Goal: Transaction & Acquisition: Purchase product/service

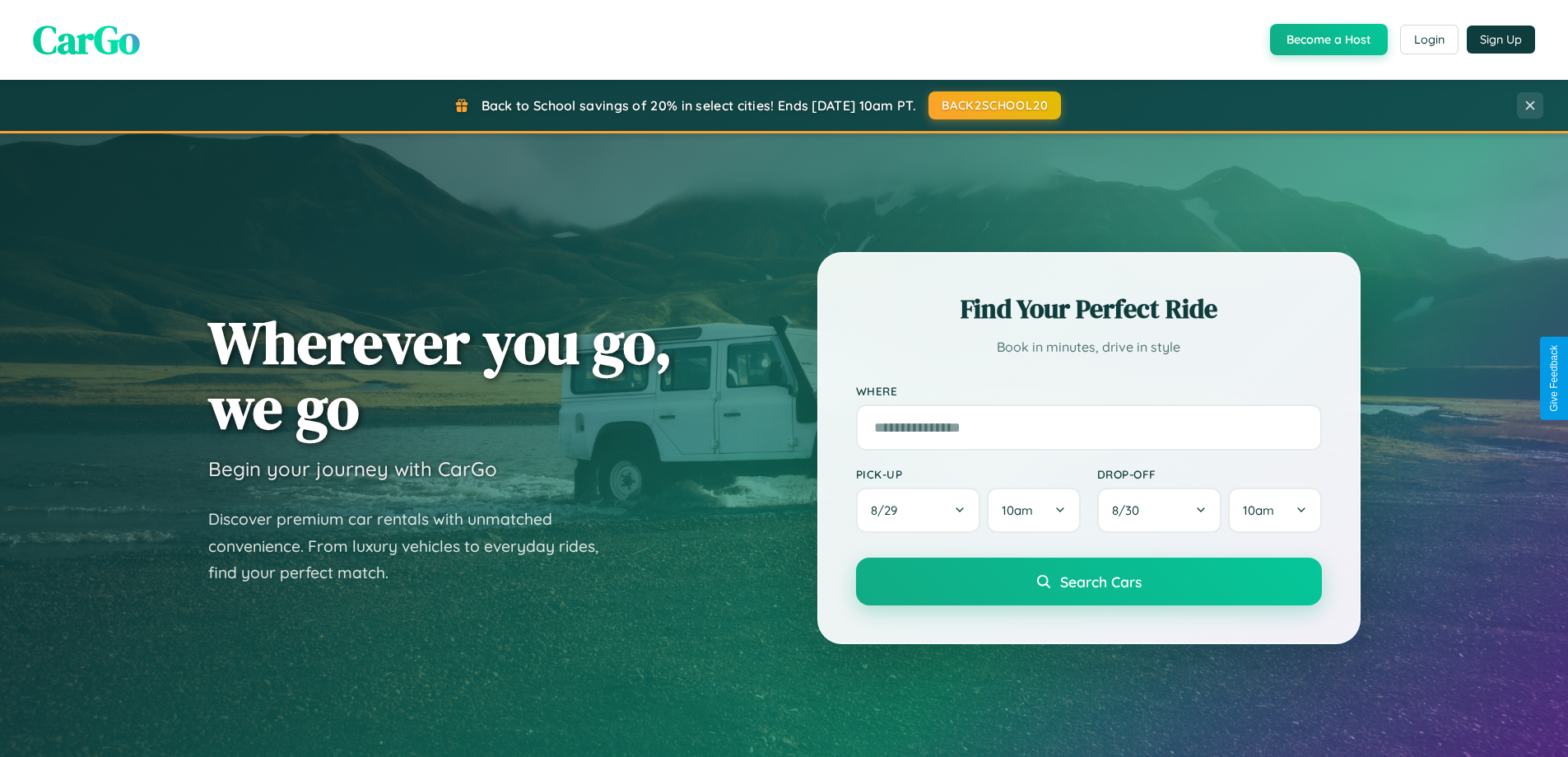
scroll to position [710, 0]
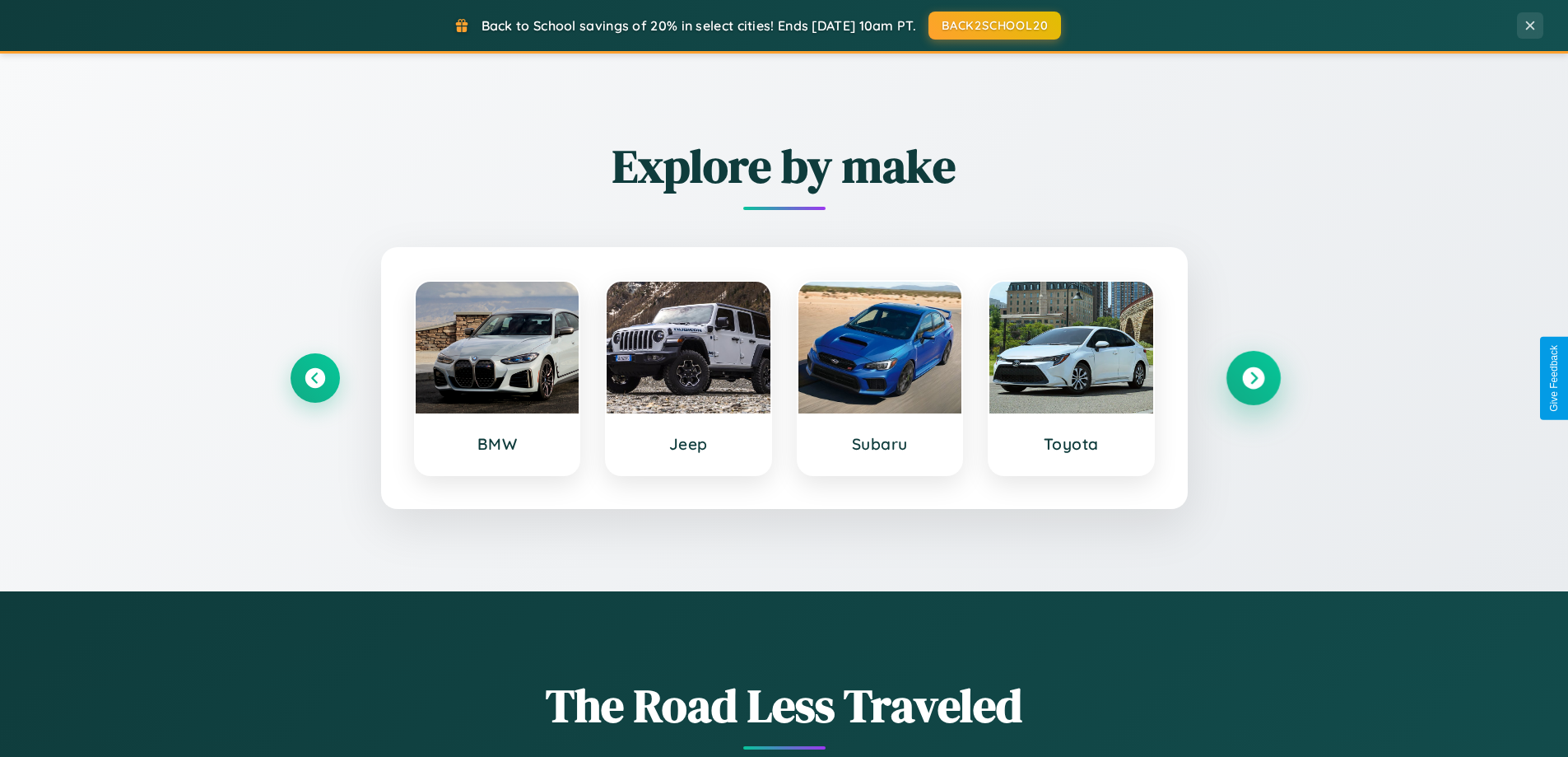
click at [1253, 378] on icon at bounding box center [1253, 378] width 22 height 22
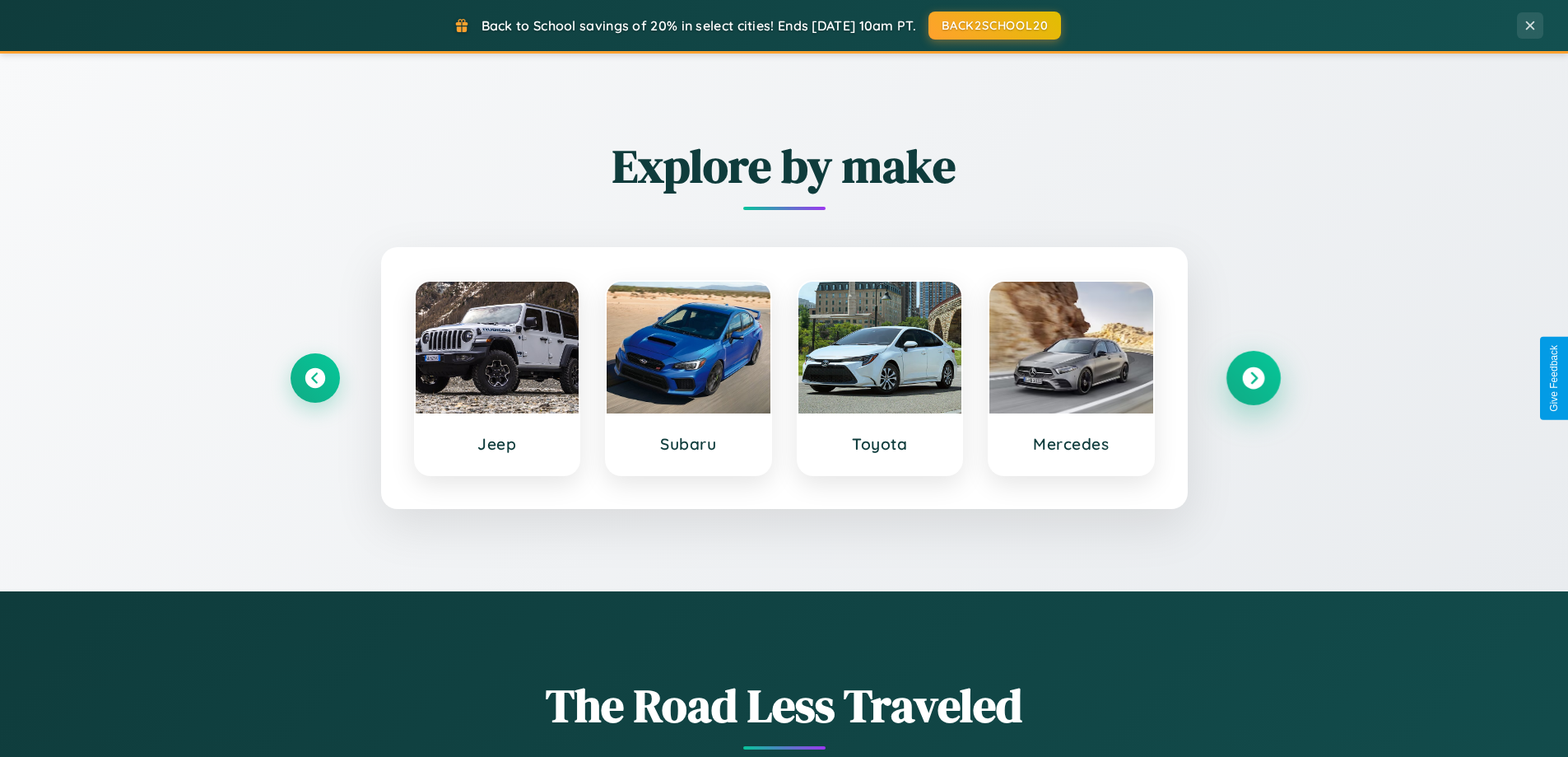
click at [1253, 378] on icon at bounding box center [1253, 378] width 22 height 22
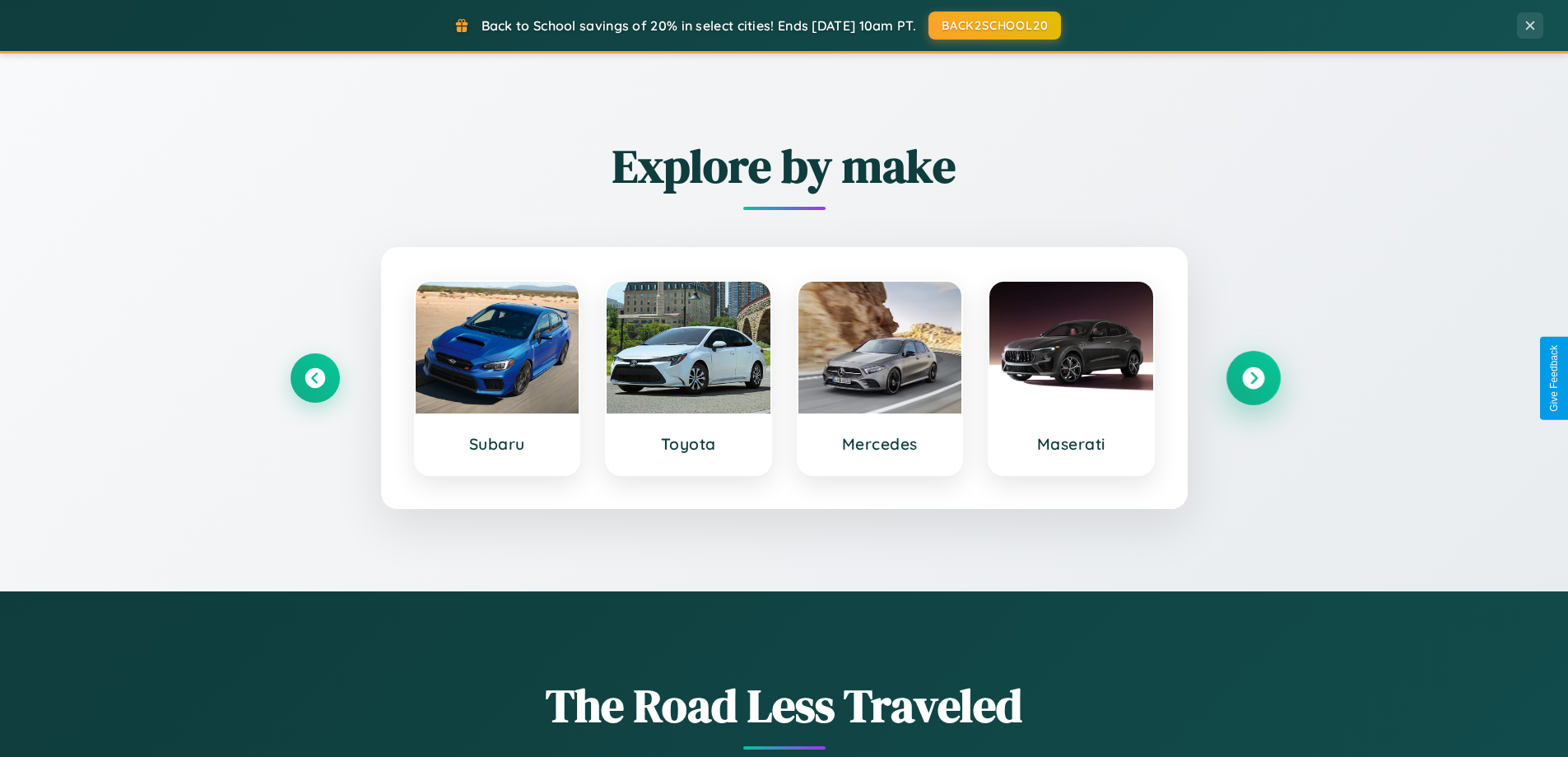
click at [1253, 378] on icon at bounding box center [1253, 378] width 22 height 22
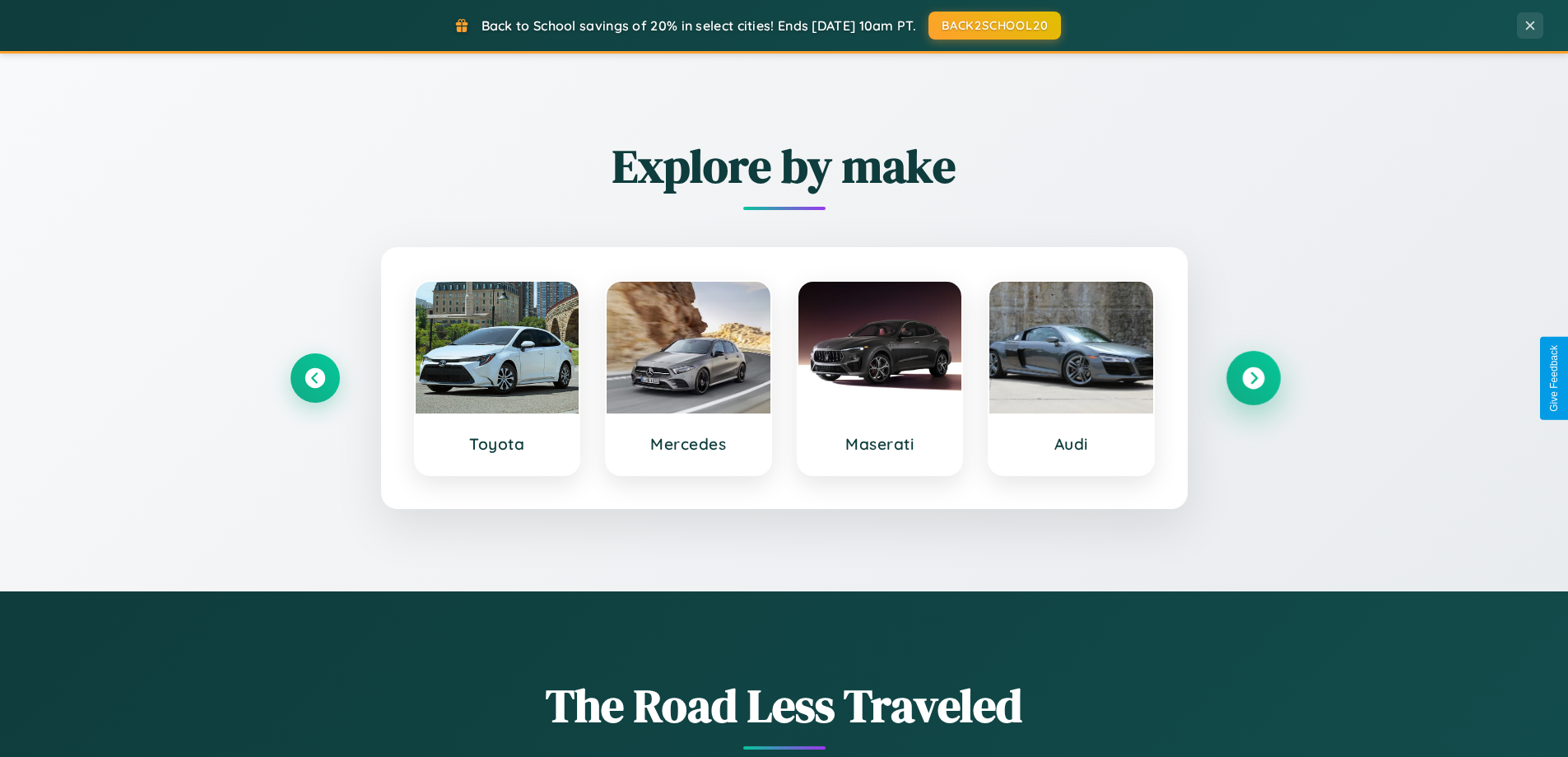
click at [1253, 378] on icon at bounding box center [1253, 378] width 22 height 22
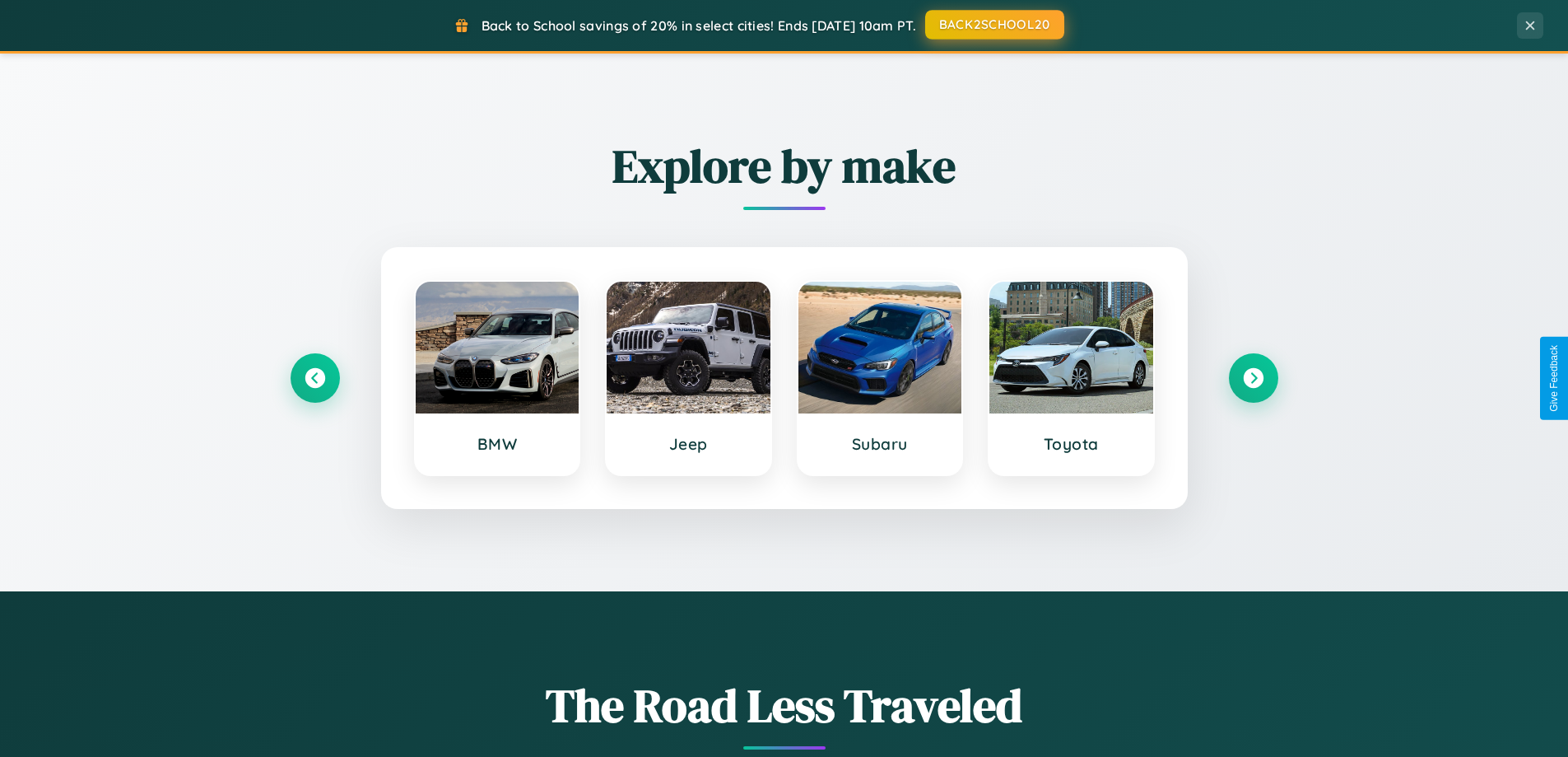
click at [994, 25] on button "BACK2SCHOOL20" at bounding box center [994, 24] width 139 height 29
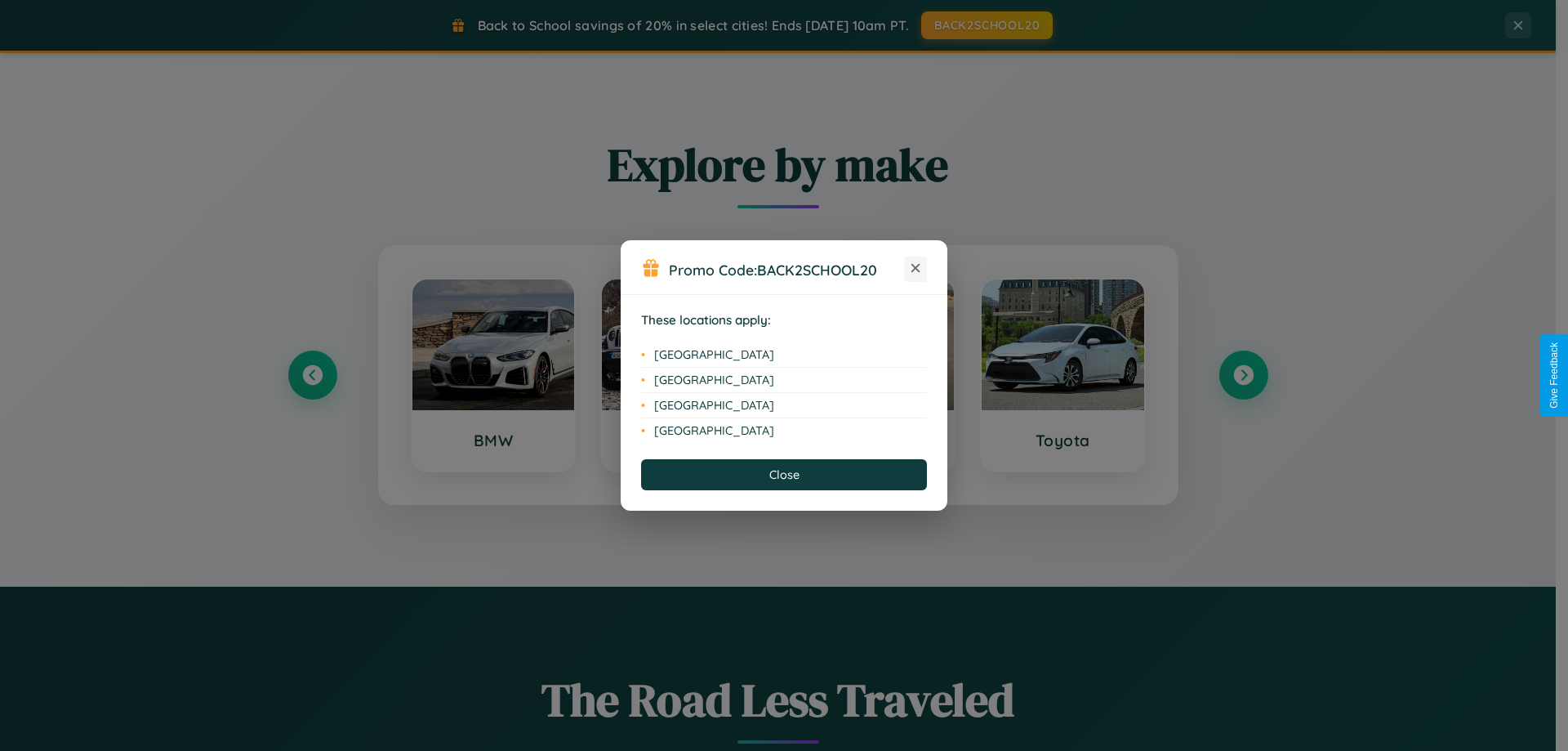
click at [916, 269] on icon at bounding box center [916, 268] width 9 height 9
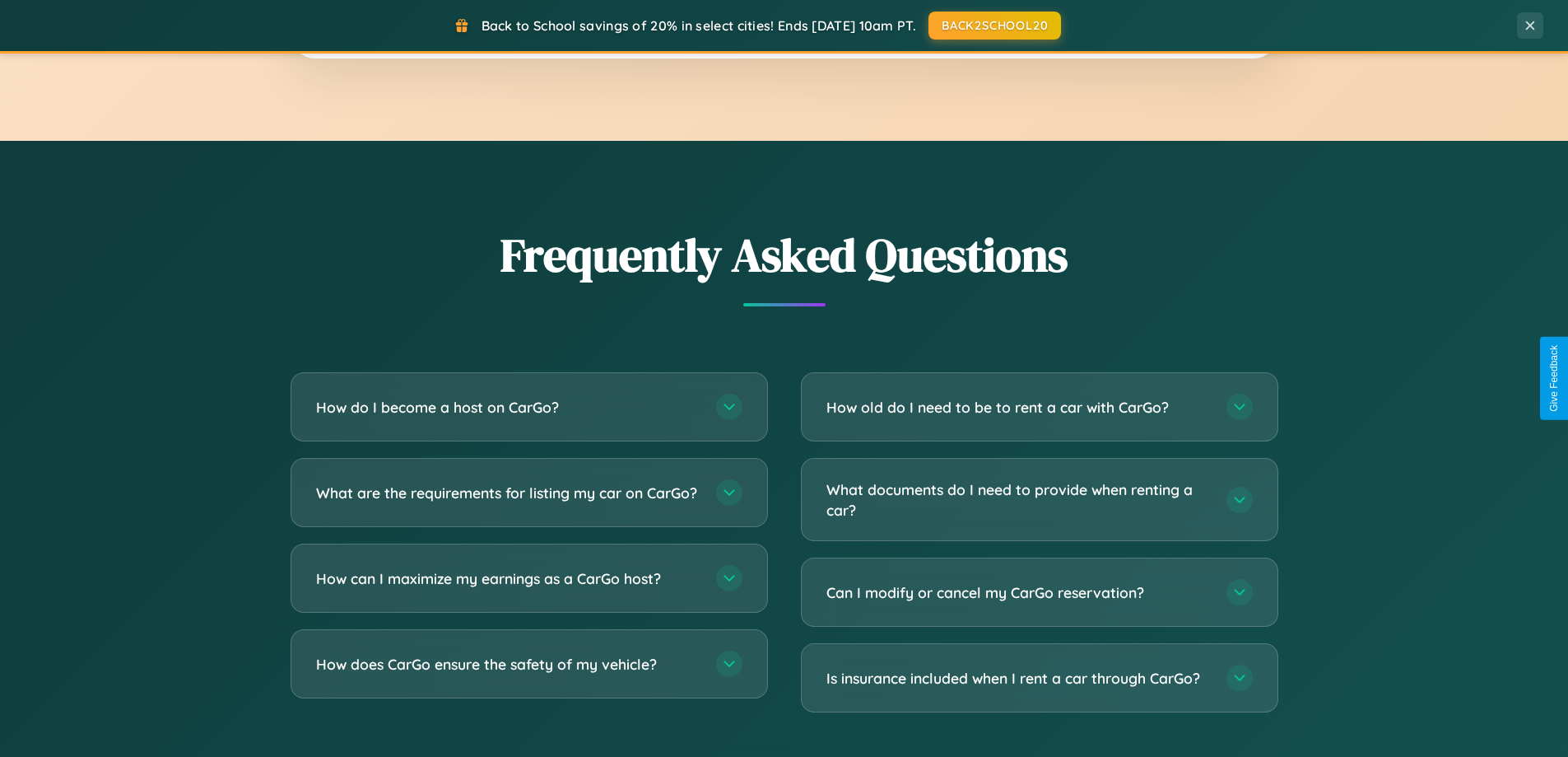
scroll to position [3169, 0]
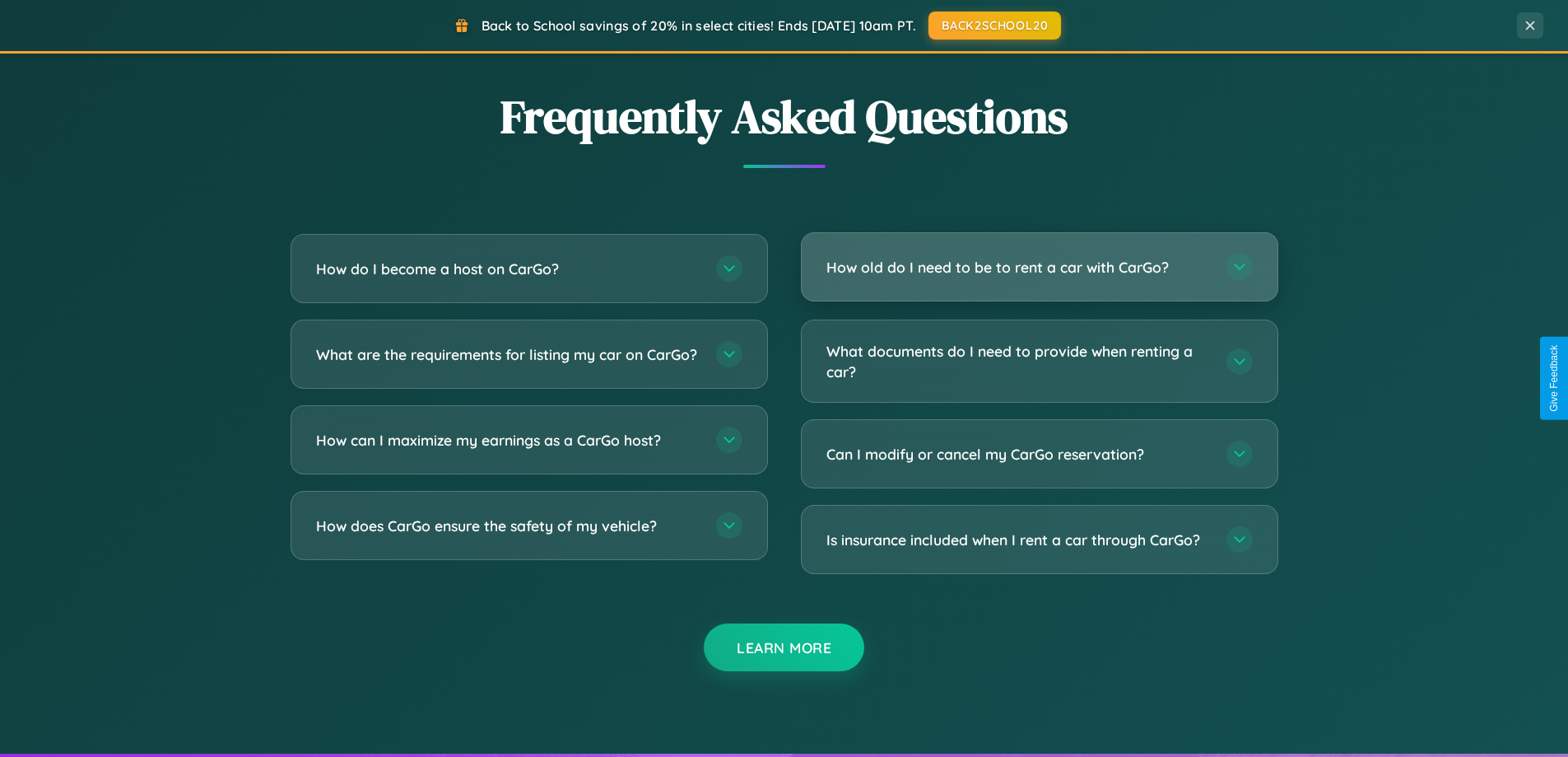
click at [1039, 267] on h3 "How old do I need to be to rent a car with CarGo?" at bounding box center [1018, 267] width 384 height 20
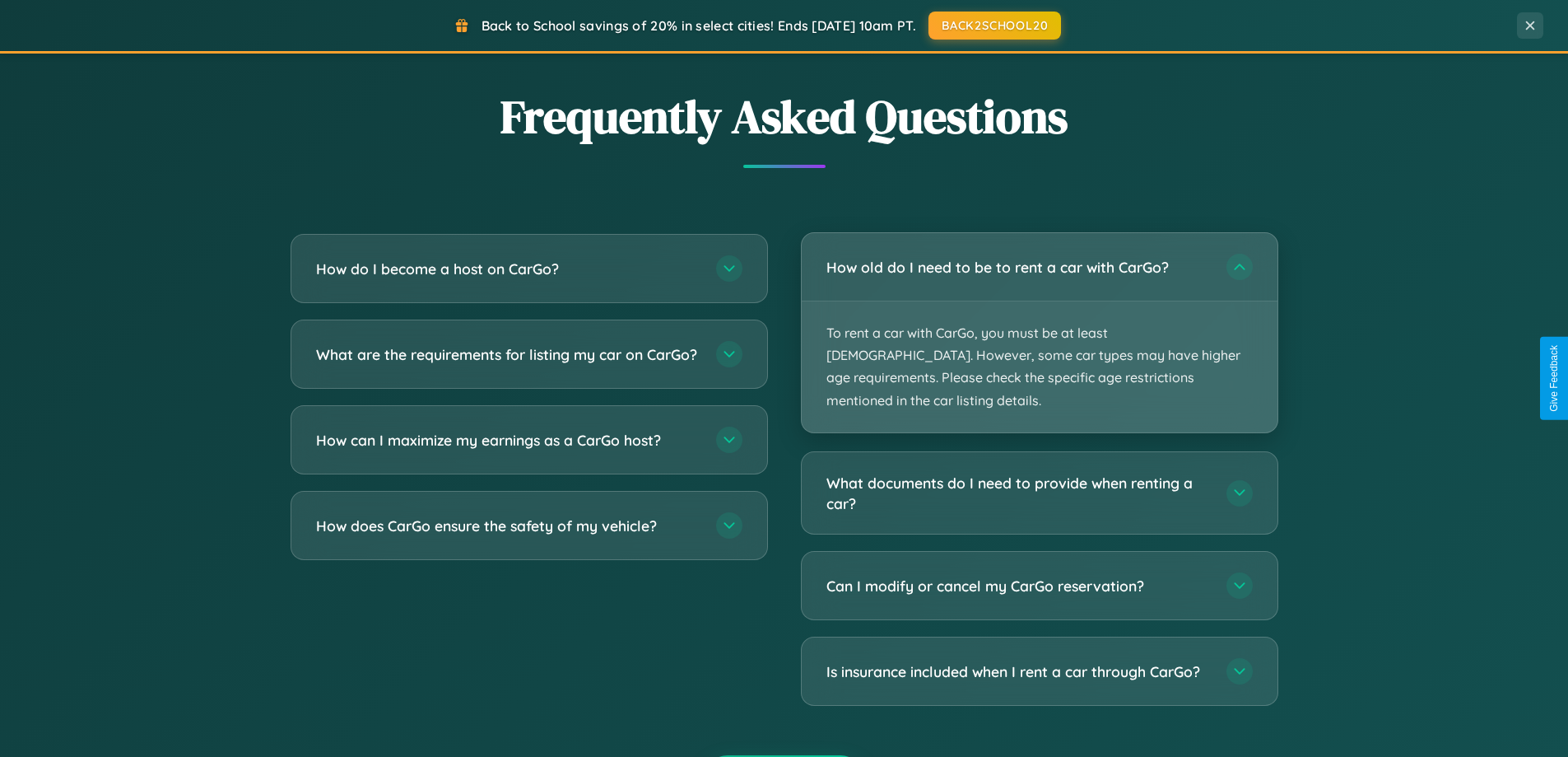
click at [1039, 321] on p "To rent a car with CarGo, you must be at least 21 years old. However, some car …" at bounding box center [1039, 367] width 476 height 131
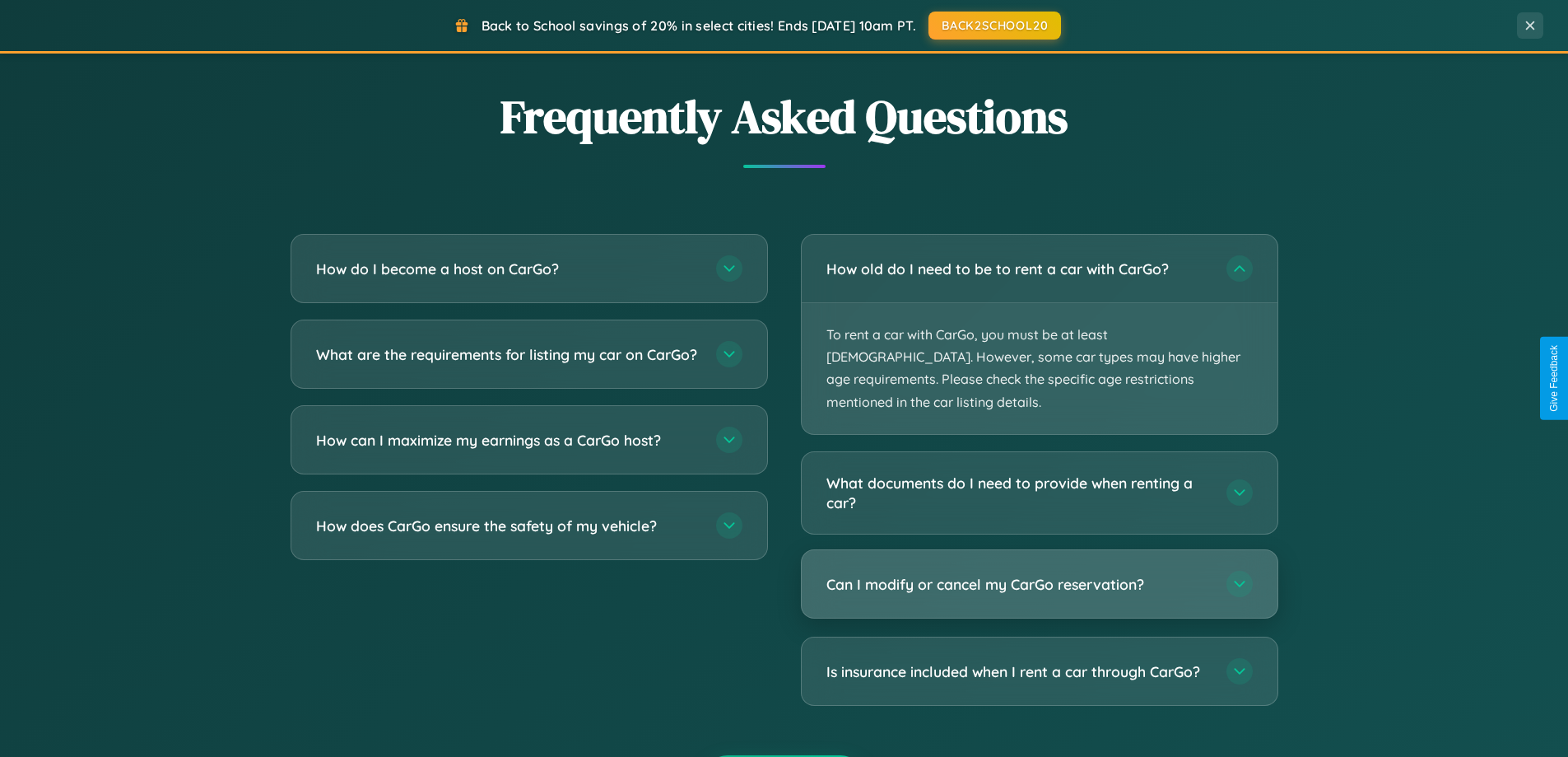
click at [1039, 574] on h3 "Can I modify or cancel my CarGo reservation?" at bounding box center [1018, 584] width 384 height 20
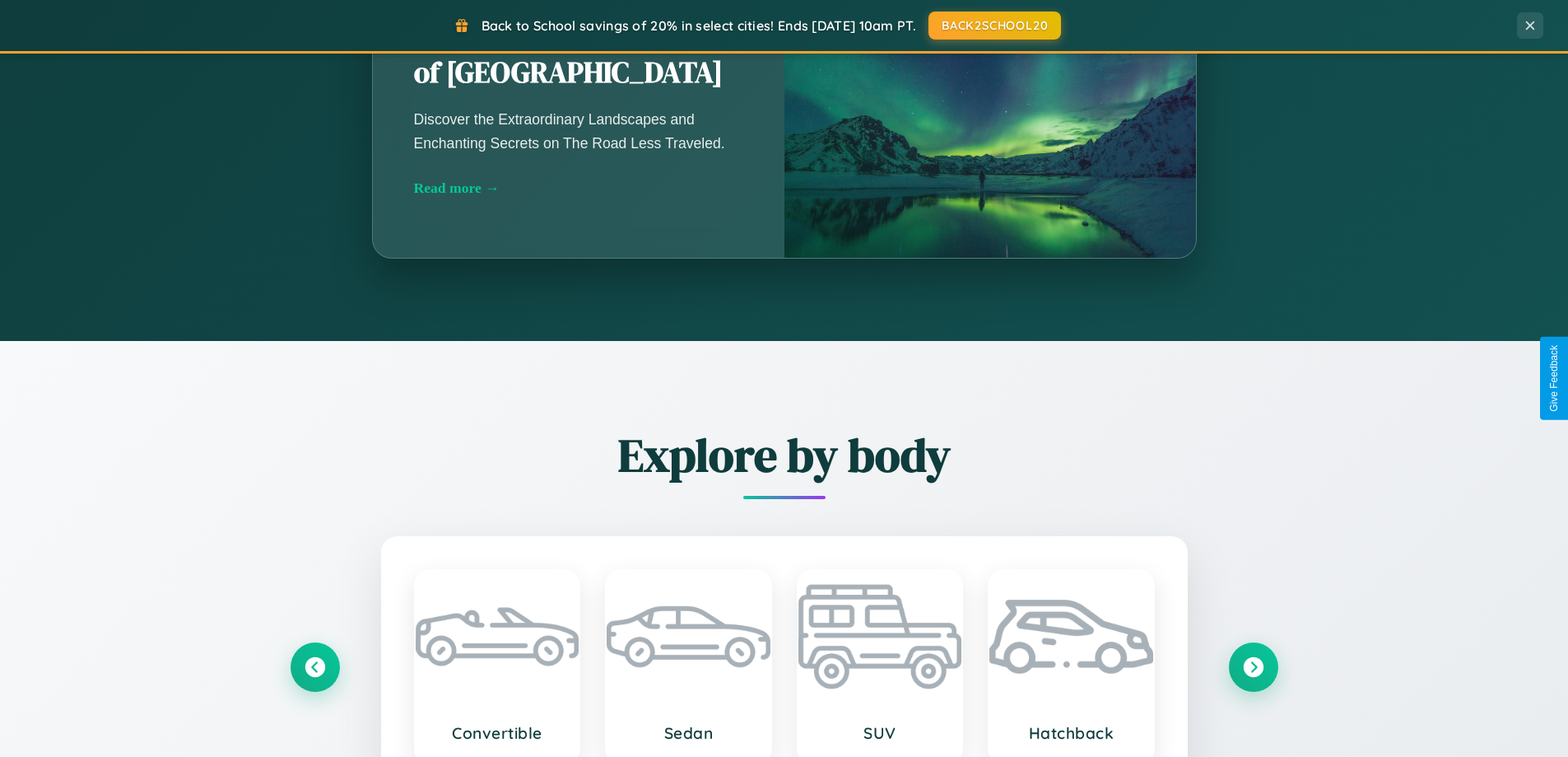
scroll to position [710, 0]
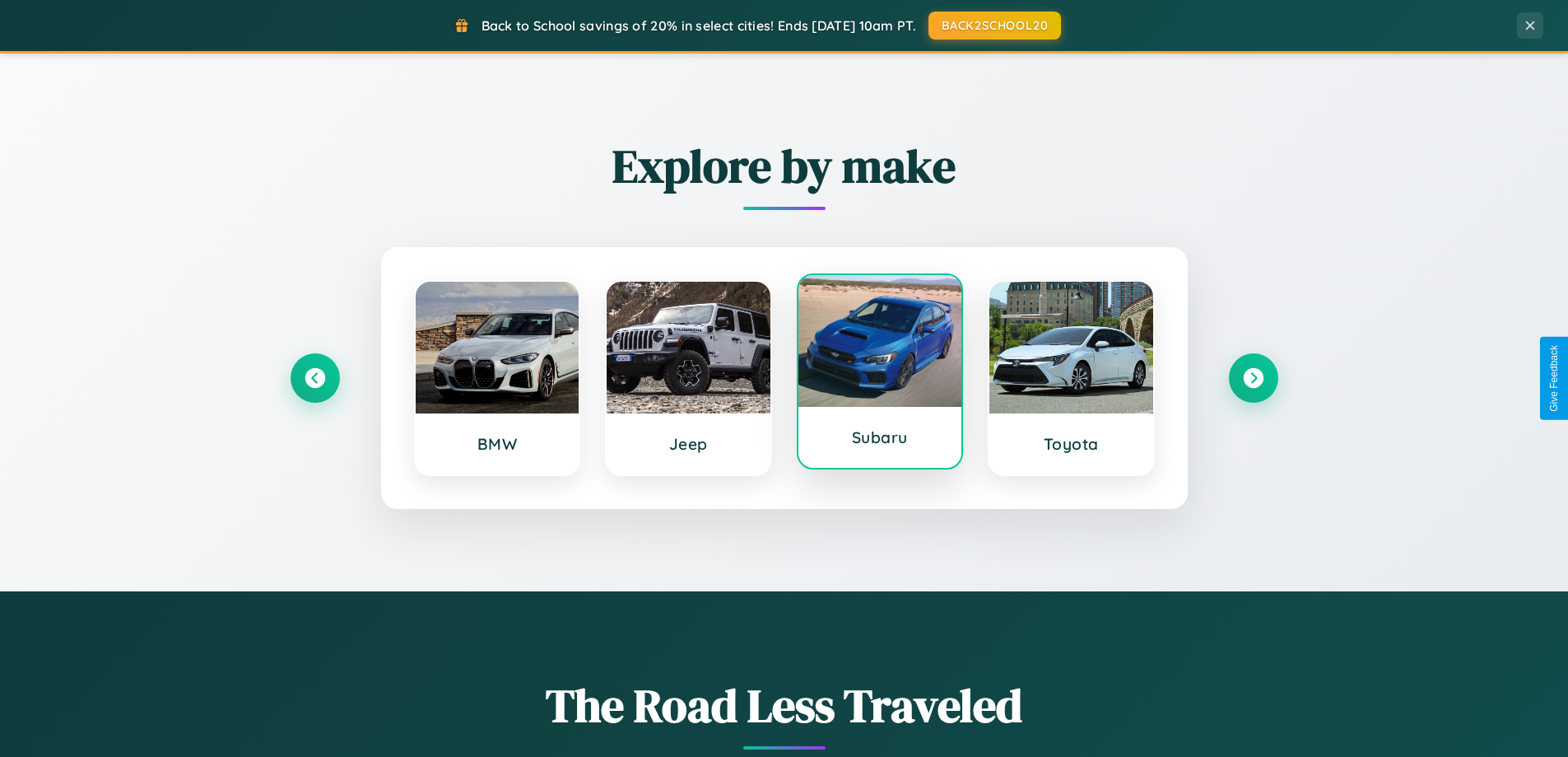
click at [880, 373] on div at bounding box center [880, 341] width 164 height 132
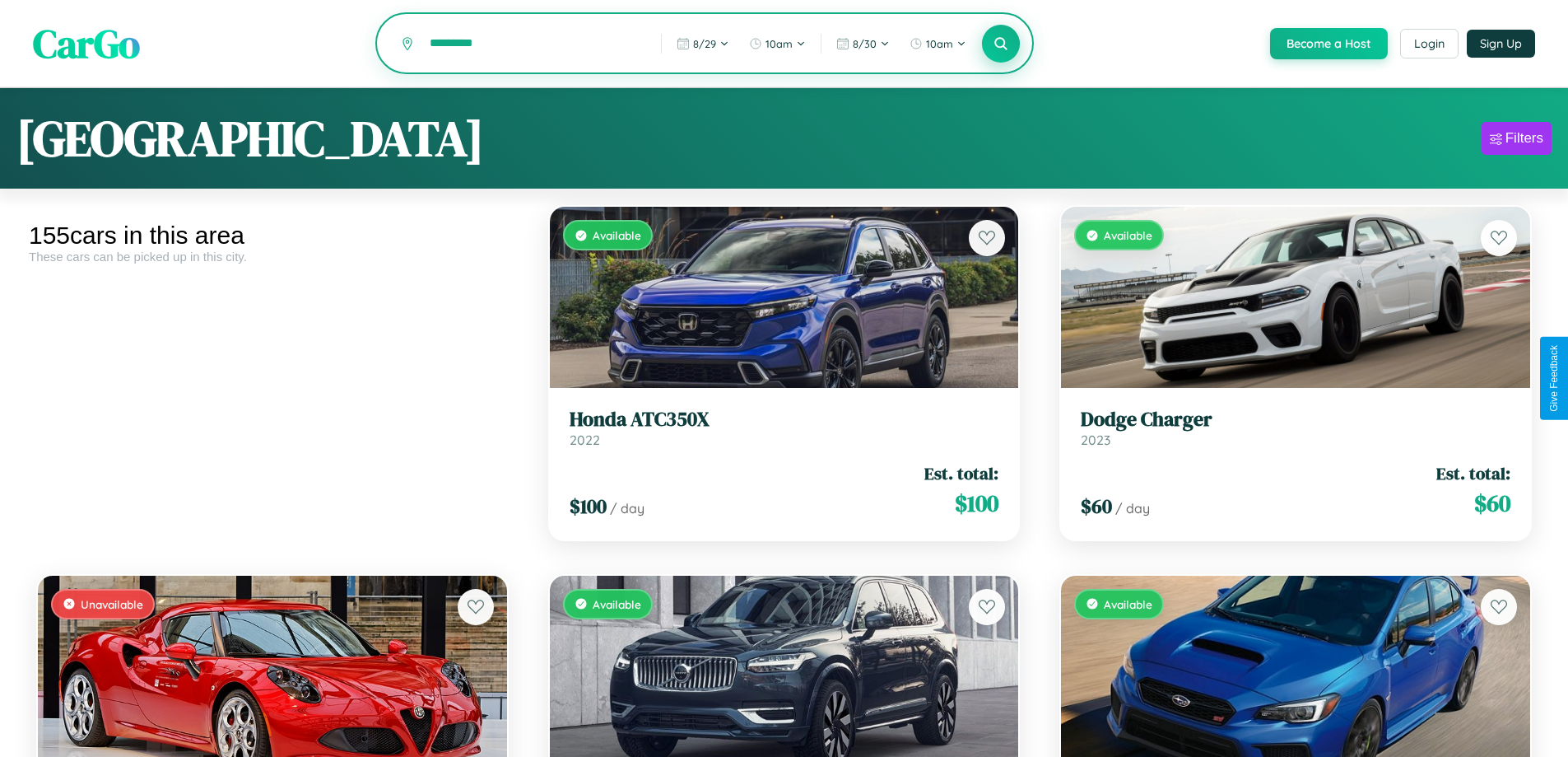
type input "*********"
click at [1000, 45] on icon at bounding box center [1002, 43] width 16 height 16
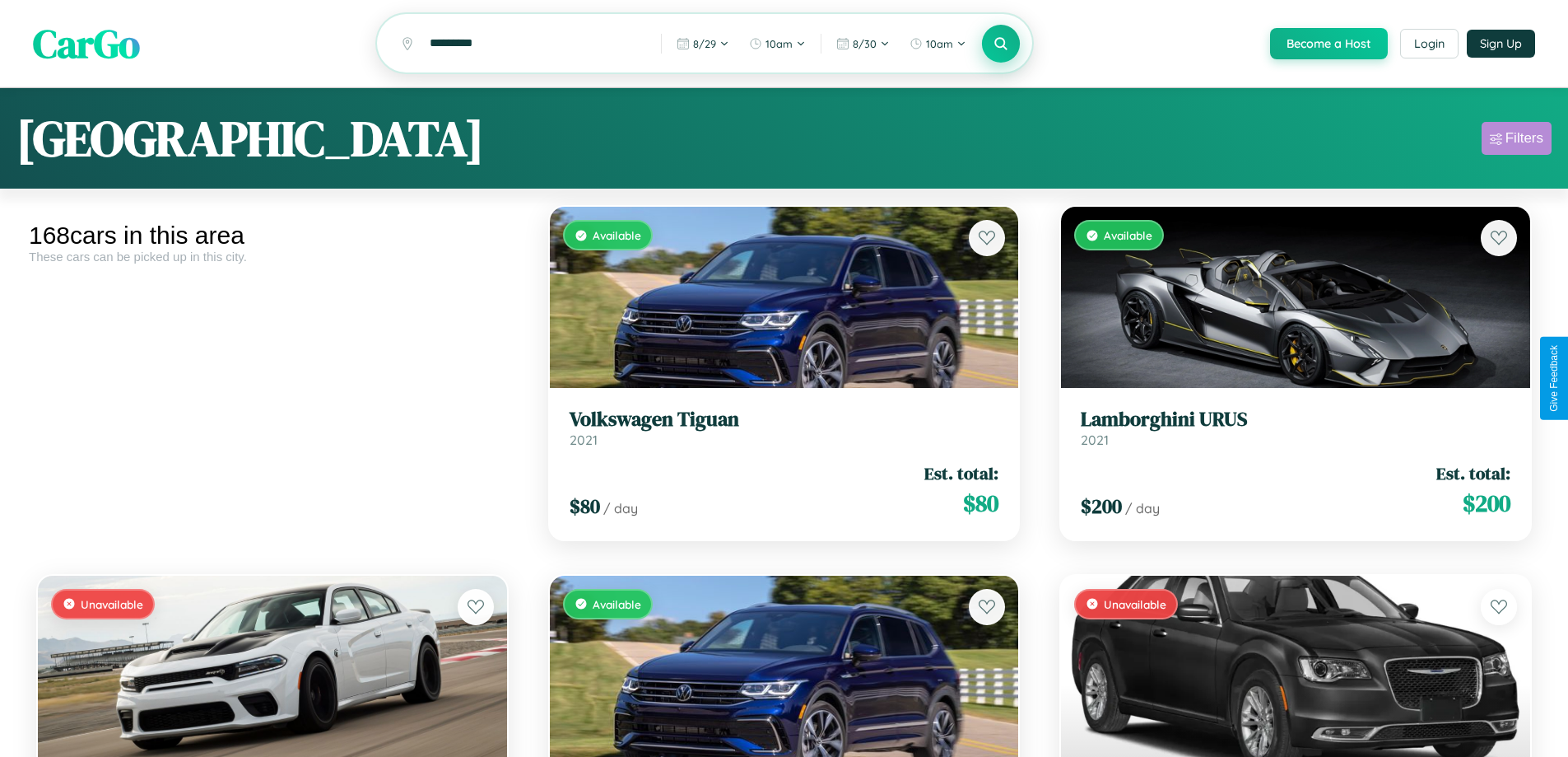
click at [1517, 141] on div "Filters" at bounding box center [1524, 139] width 38 height 17
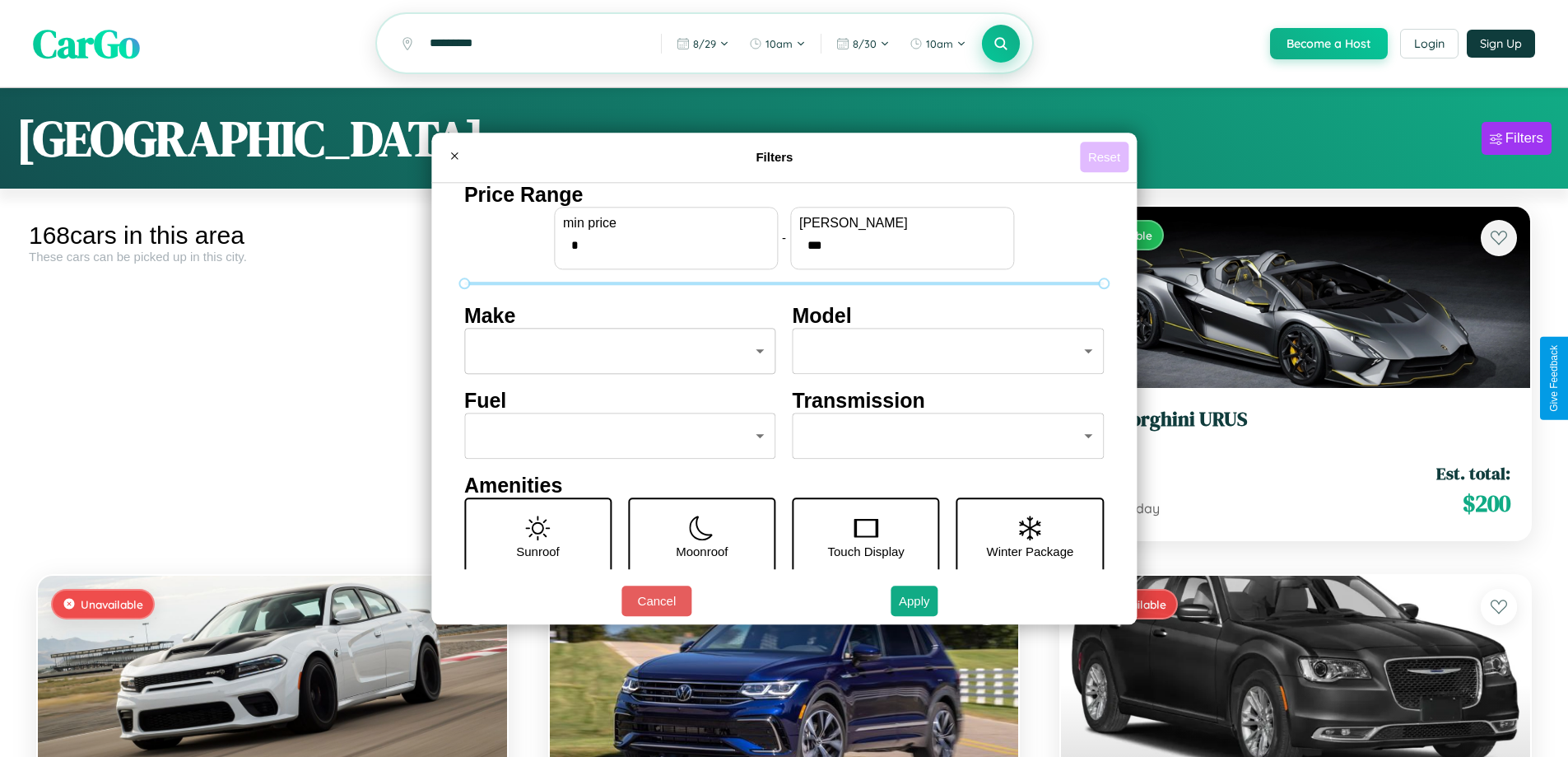
click at [1107, 157] on button "Reset" at bounding box center [1104, 157] width 49 height 30
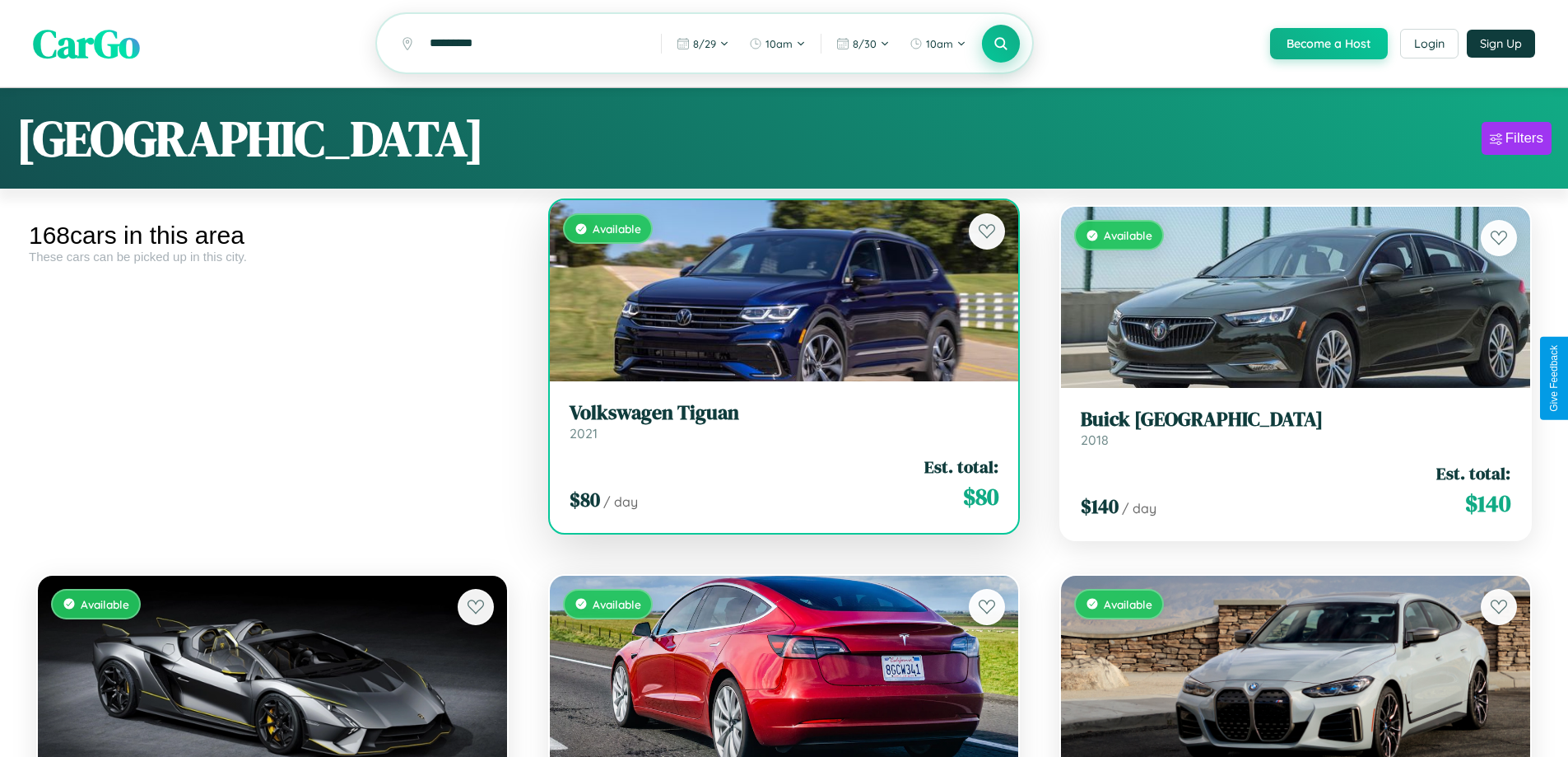
click at [777, 293] on div "Available" at bounding box center [784, 291] width 470 height 181
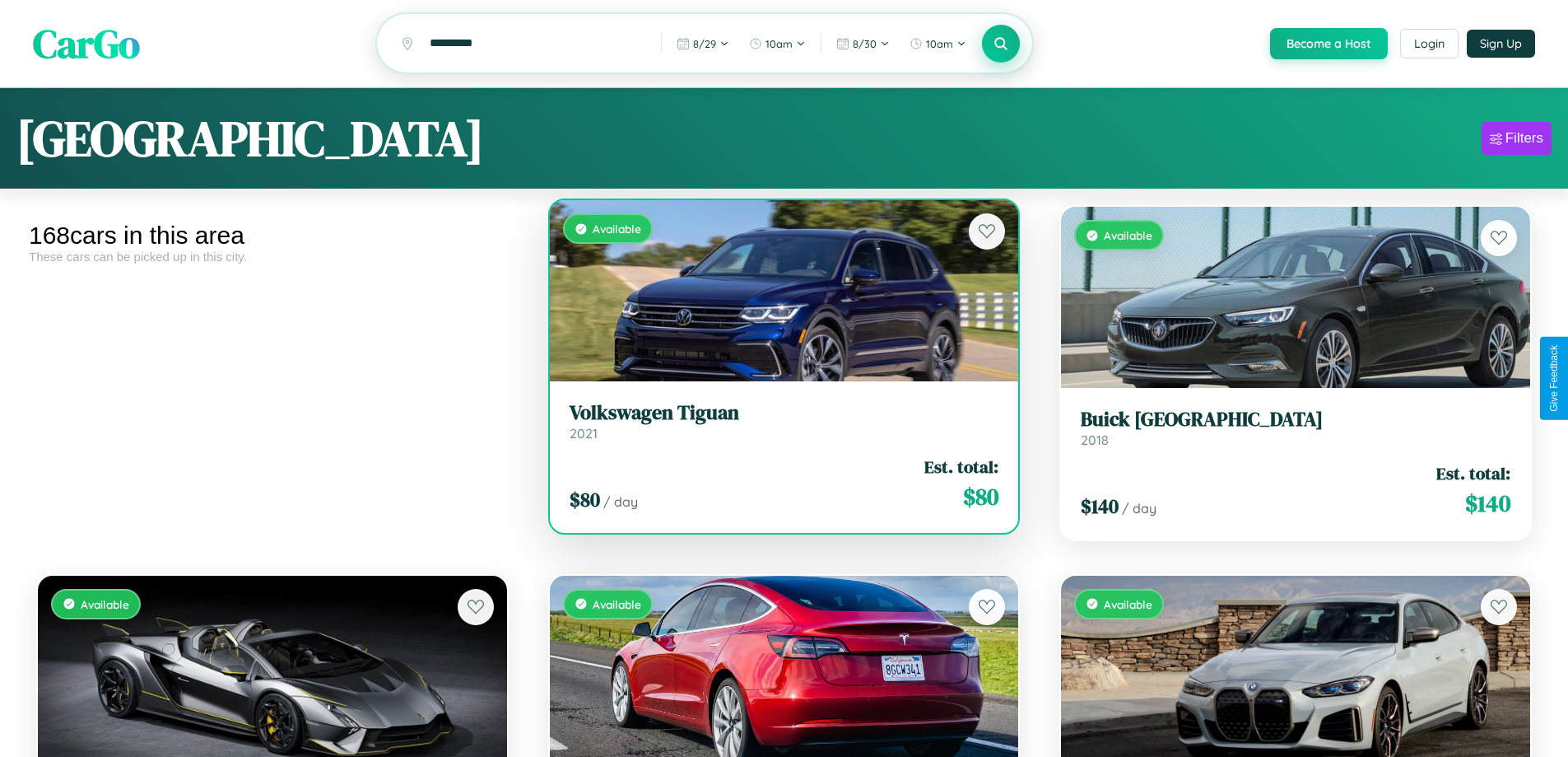
click at [777, 293] on div "Available" at bounding box center [784, 291] width 470 height 181
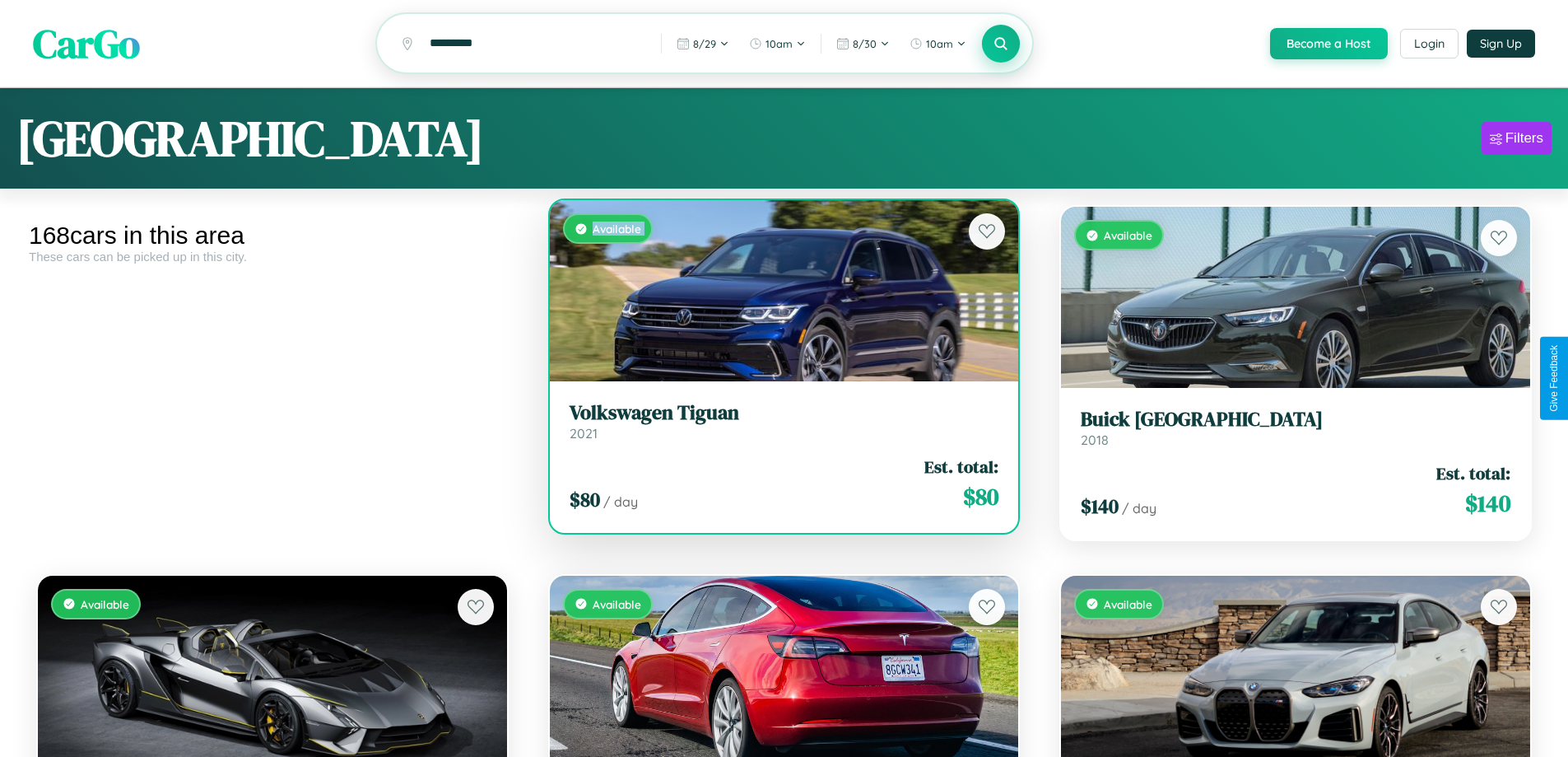
click at [777, 293] on div "Available" at bounding box center [784, 291] width 470 height 181
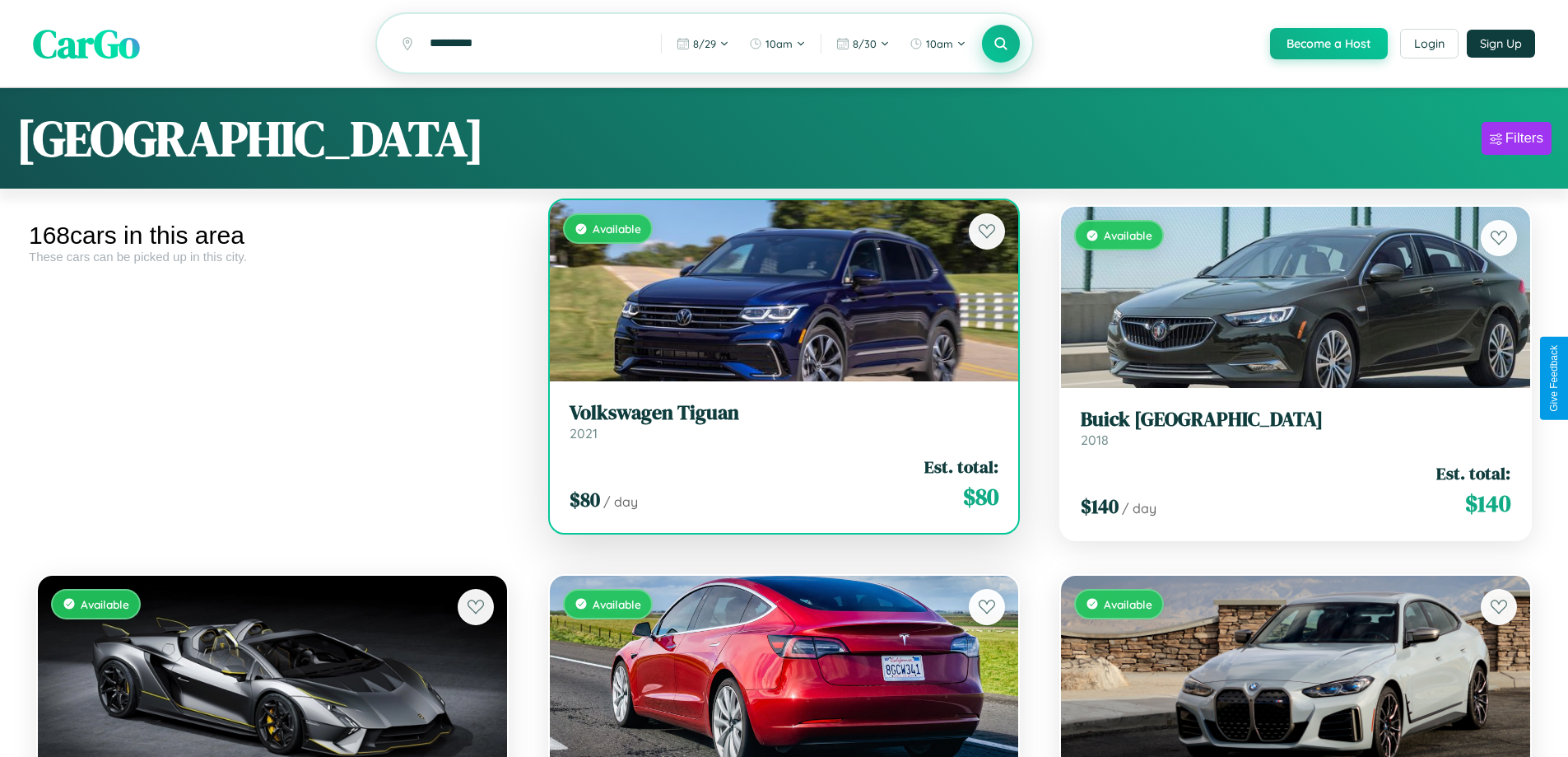
click at [777, 293] on div "Available" at bounding box center [784, 291] width 470 height 181
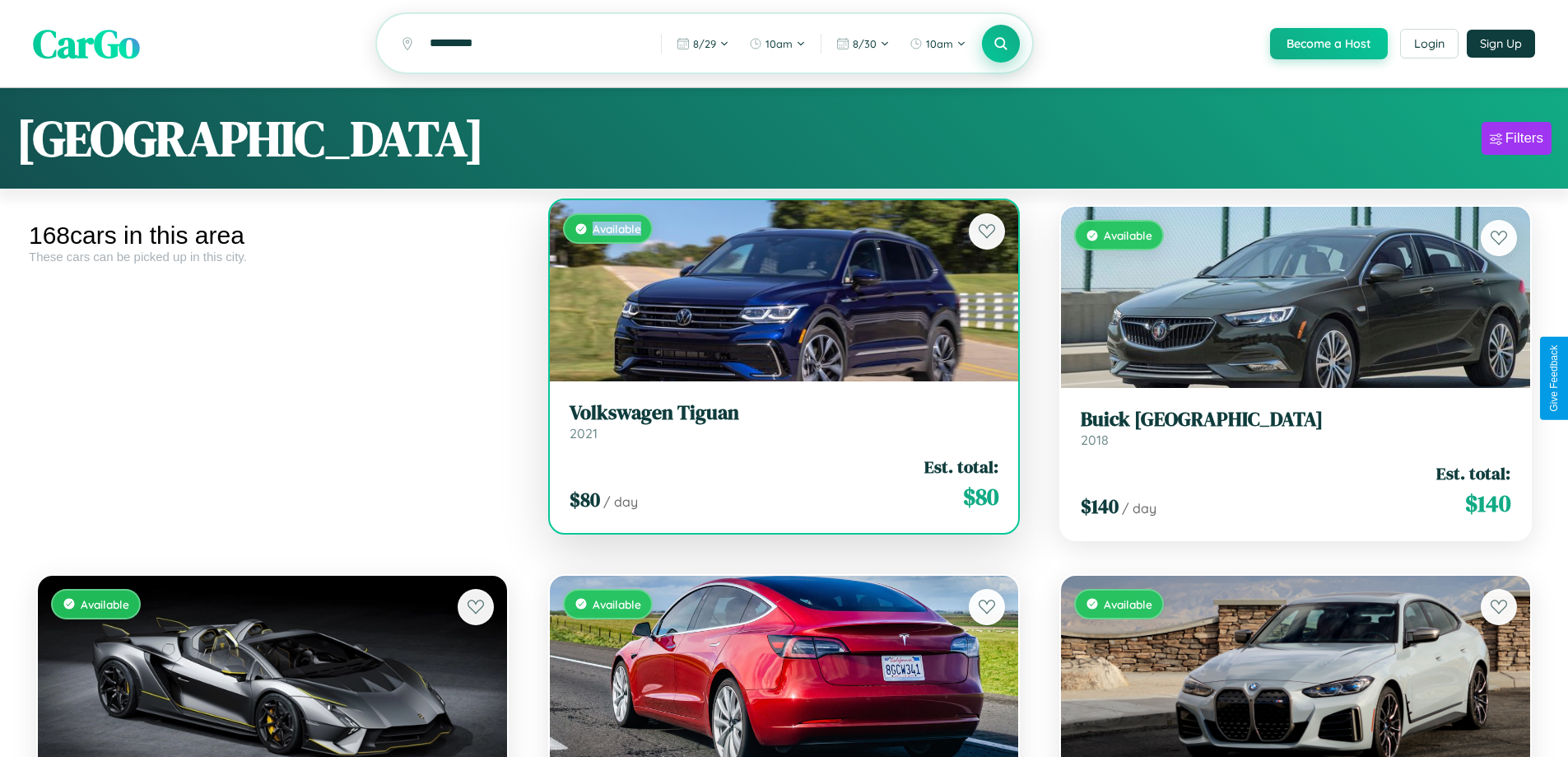
click at [777, 293] on div "Available" at bounding box center [784, 291] width 470 height 181
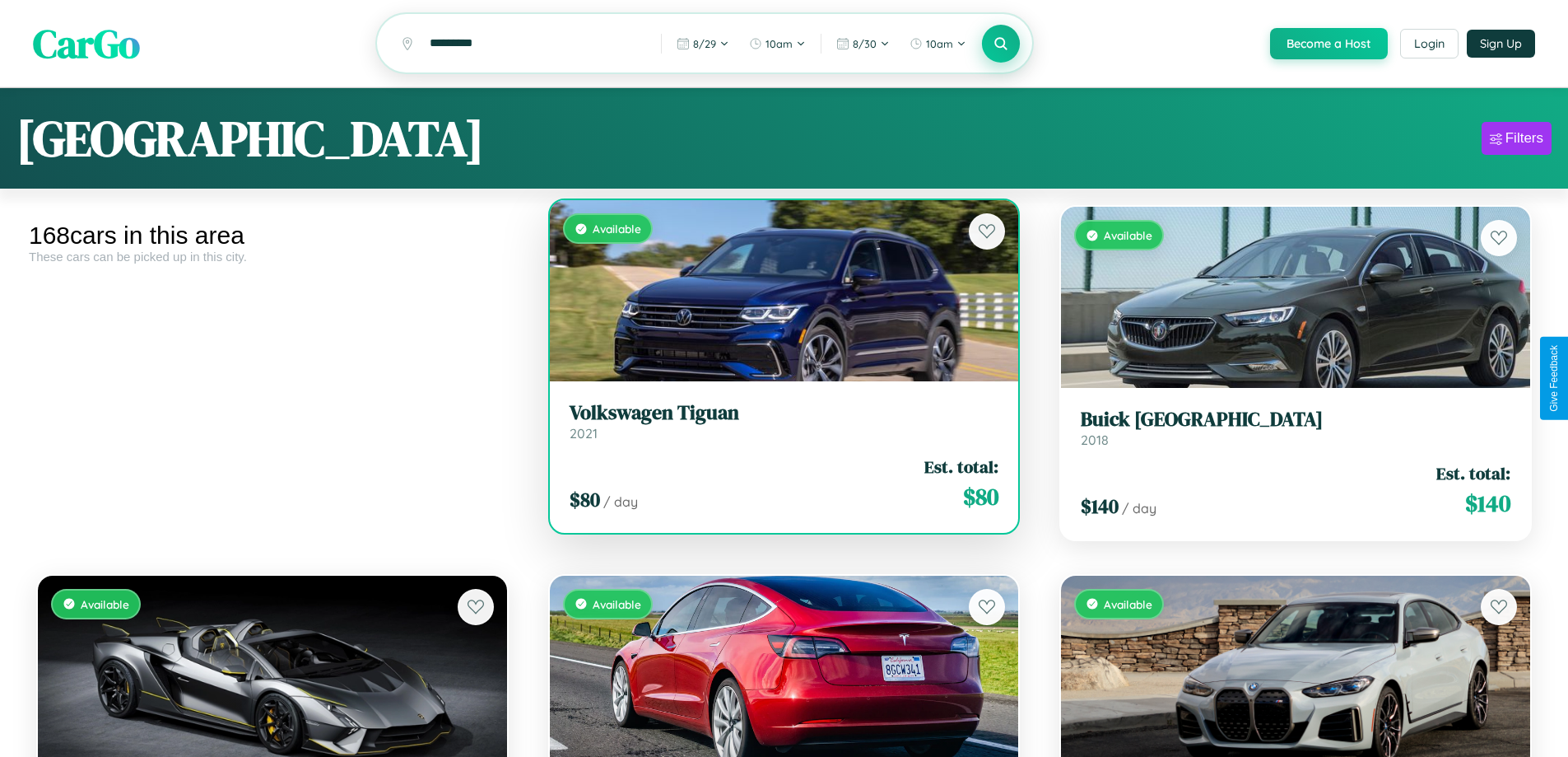
click at [777, 424] on h3 "Volkswagen Tiguan" at bounding box center [784, 413] width 430 height 24
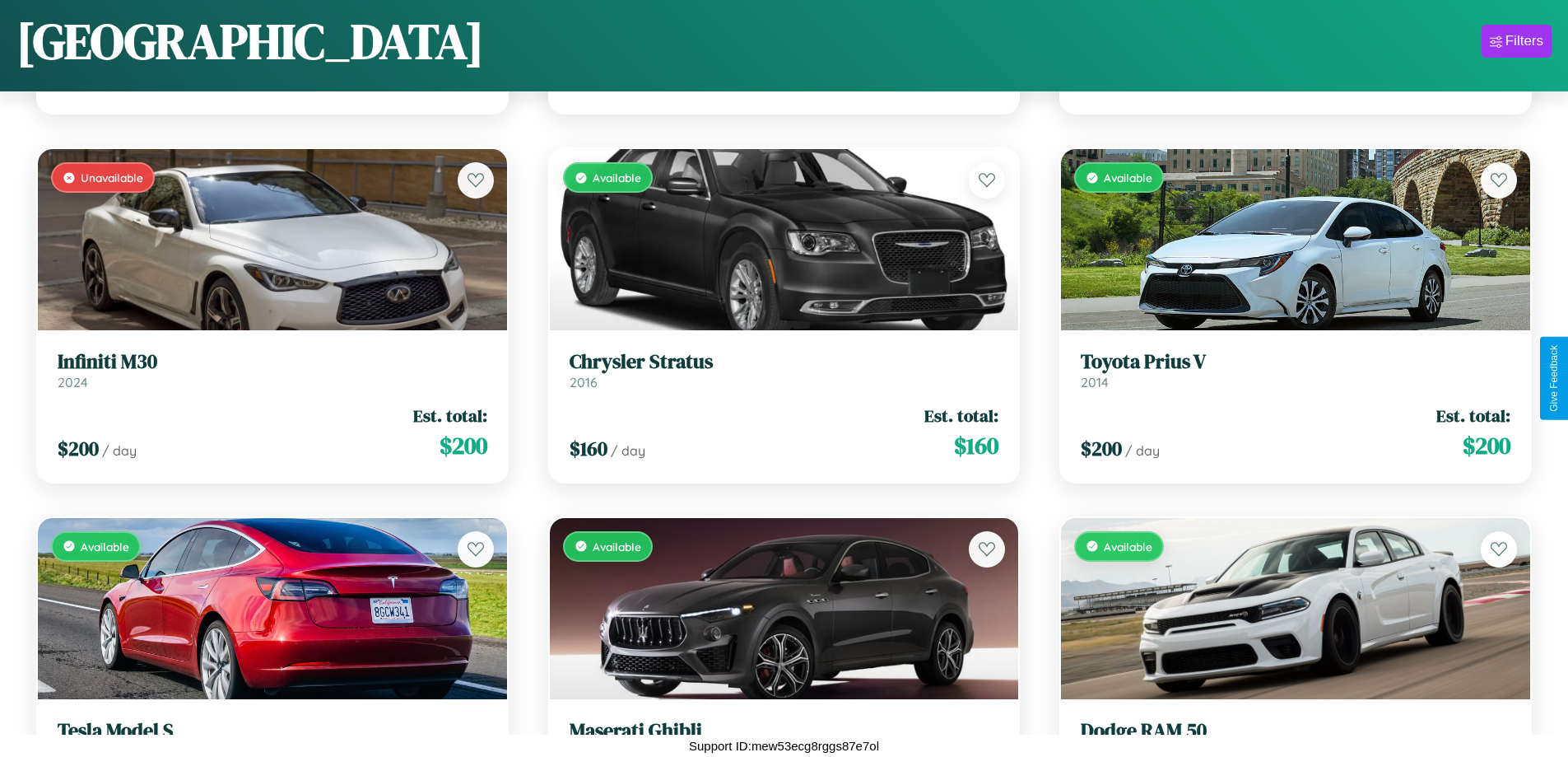
scroll to position [18673, 0]
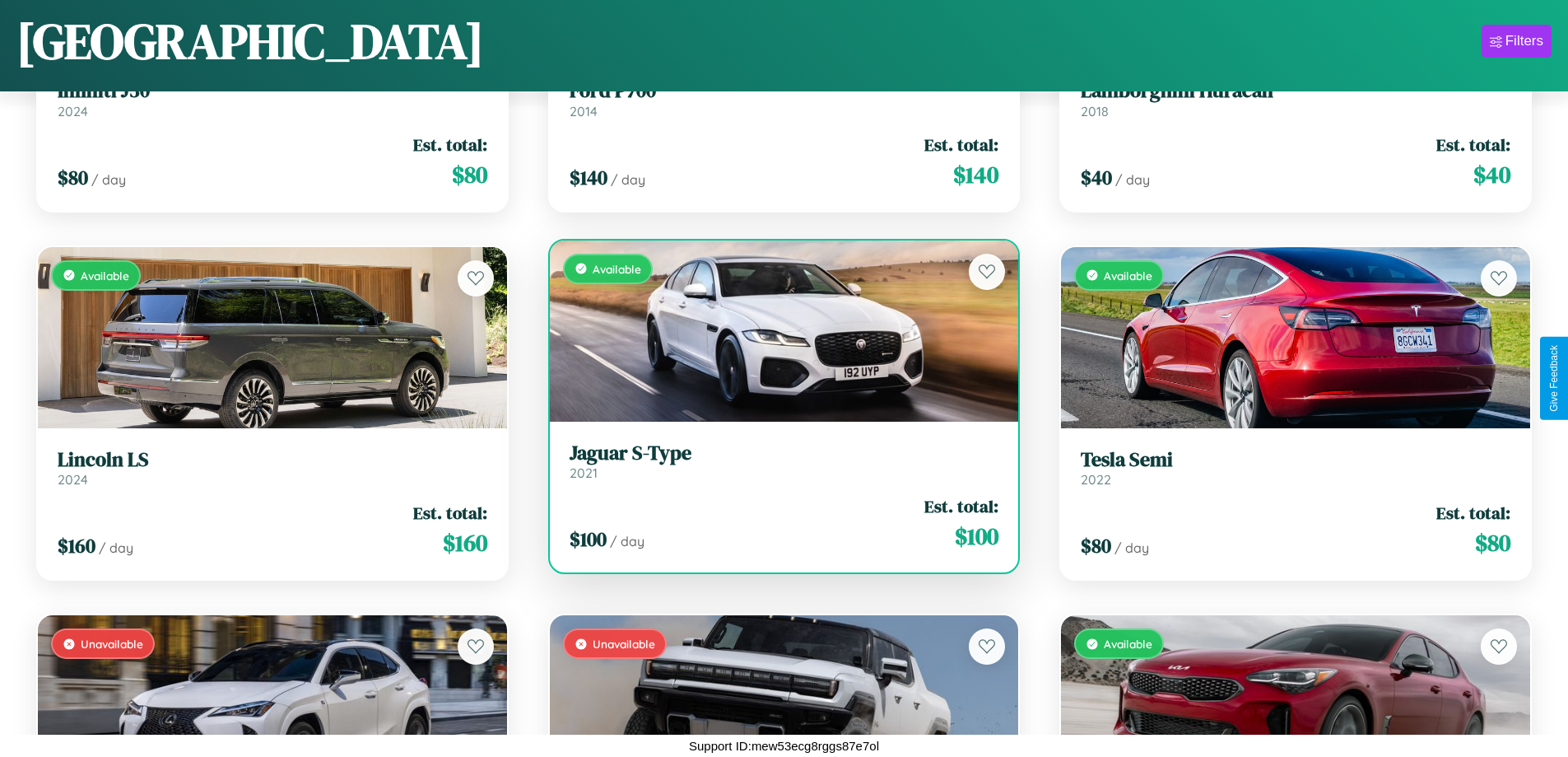
click at [777, 461] on h3 "Jaguar S-Type" at bounding box center [784, 453] width 430 height 24
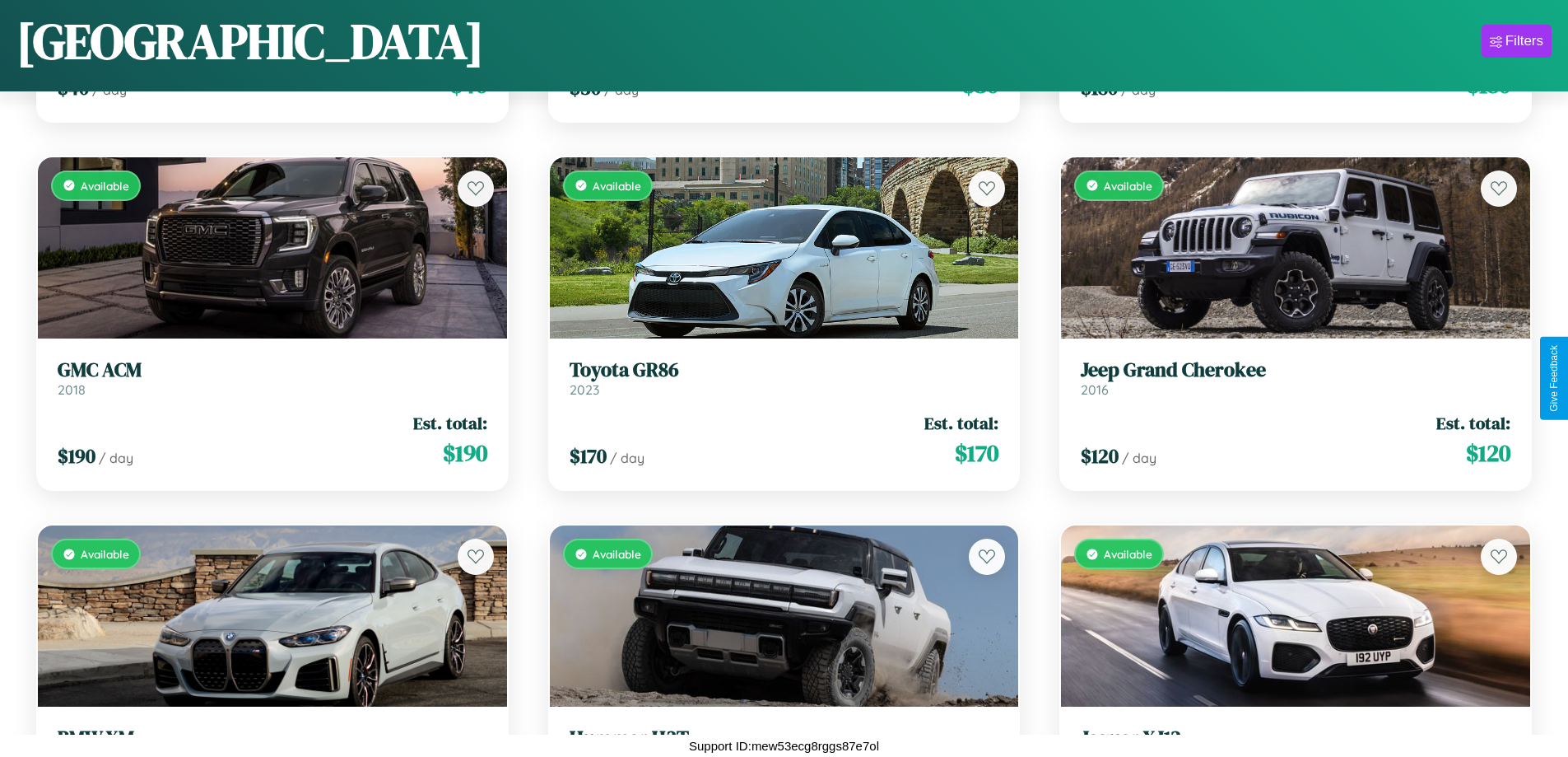
scroll to position [4289, 0]
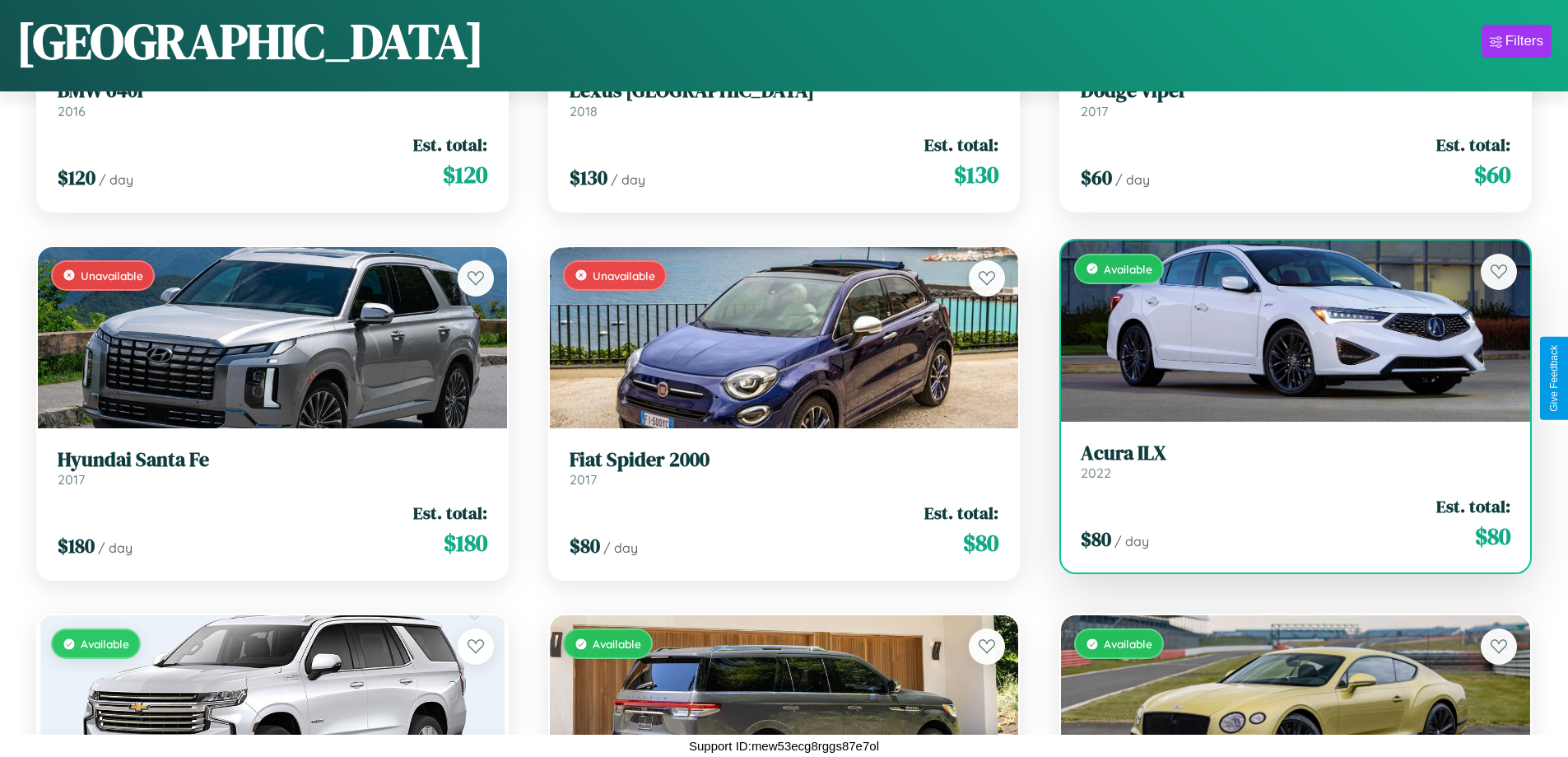
click at [1285, 461] on h3 "Acura ILX" at bounding box center [1295, 453] width 430 height 24
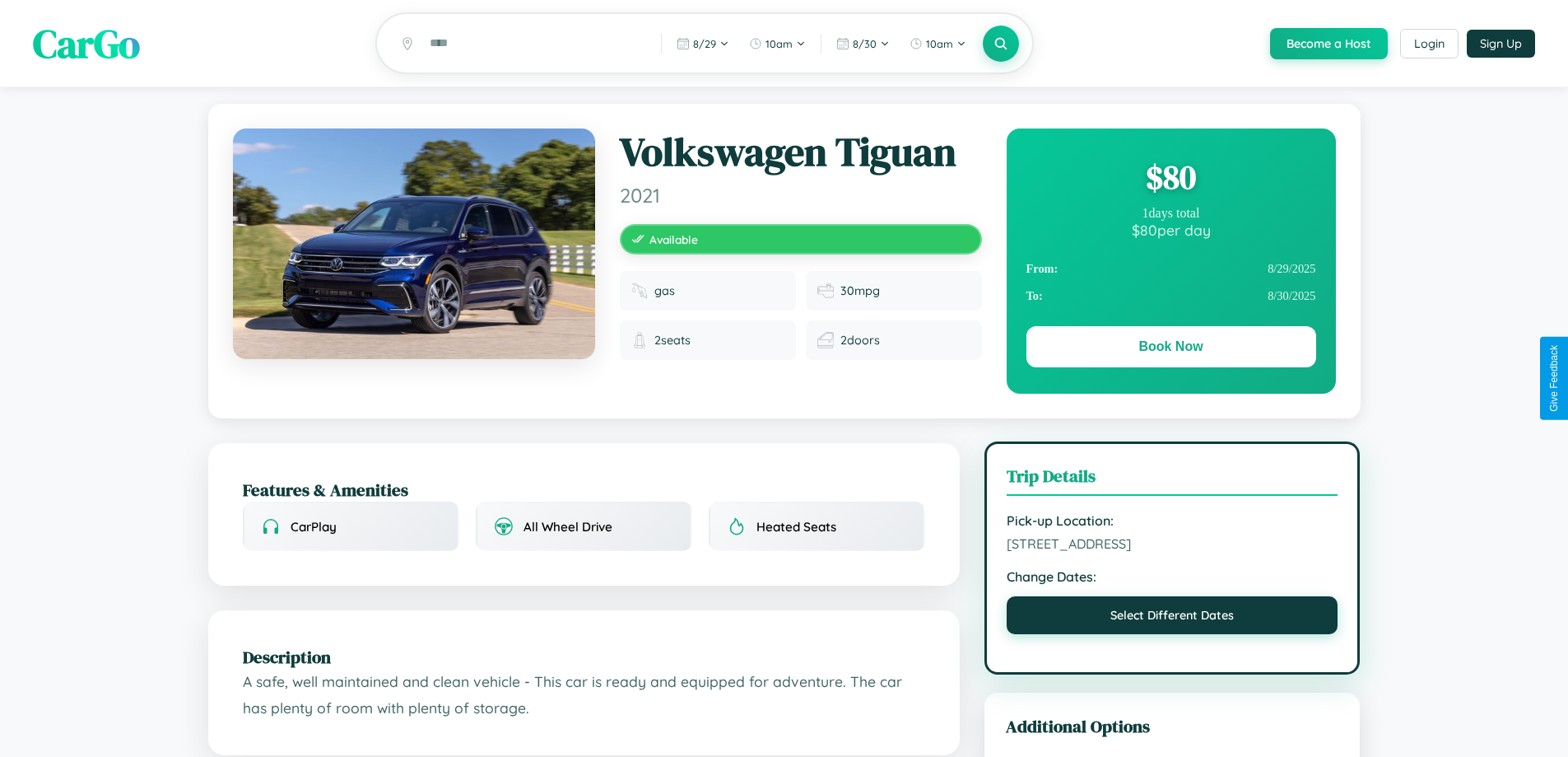
click at [1172, 619] on button "Select Different Dates" at bounding box center [1172, 615] width 332 height 38
select select "*"
select select "****"
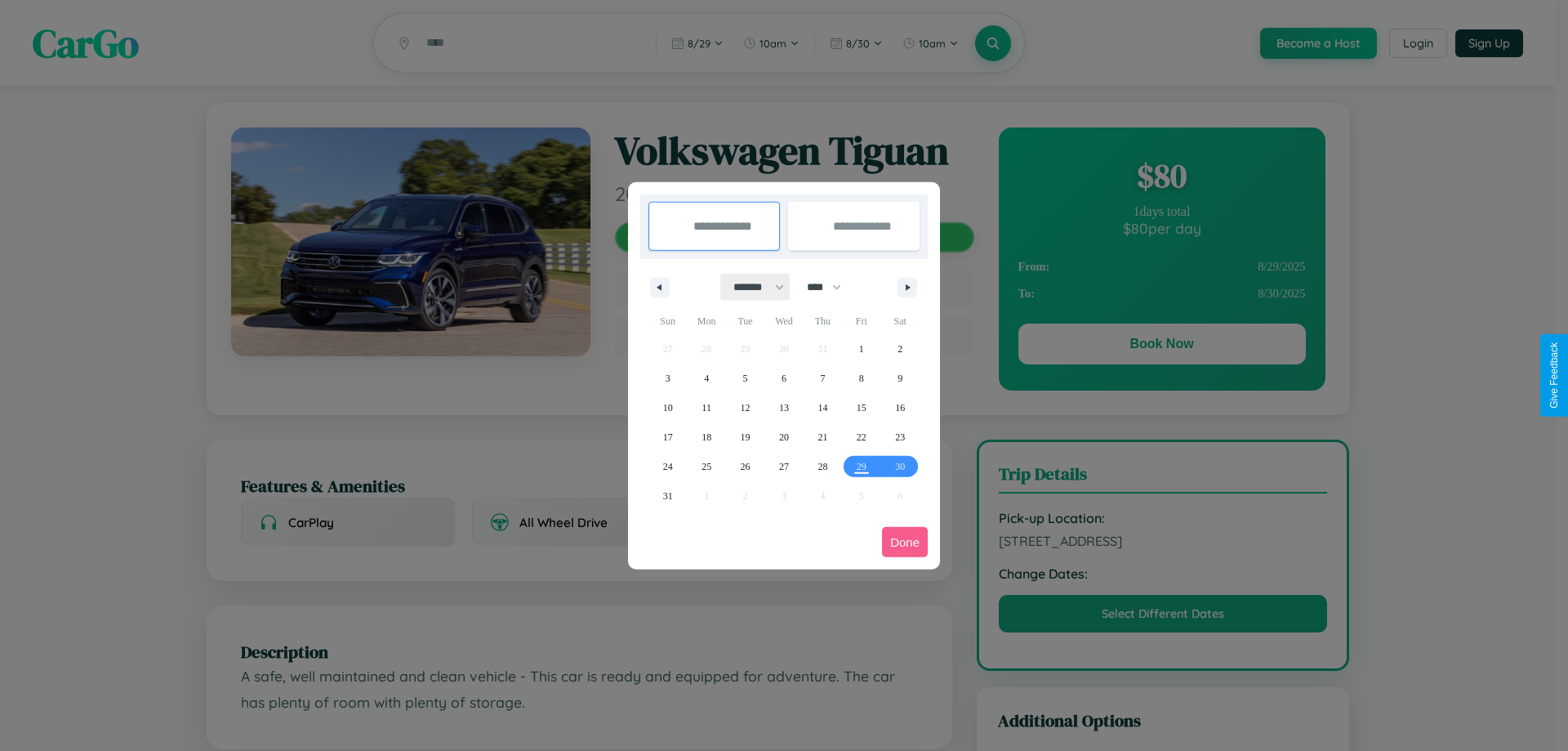
drag, startPoint x: 751, startPoint y: 287, endPoint x: 784, endPoint y: 327, distance: 51.9
click at [751, 287] on select "******* ******** ***** ***** *** **** **** ****** ********* ******* ******** **…" at bounding box center [756, 287] width 69 height 27
select select "*"
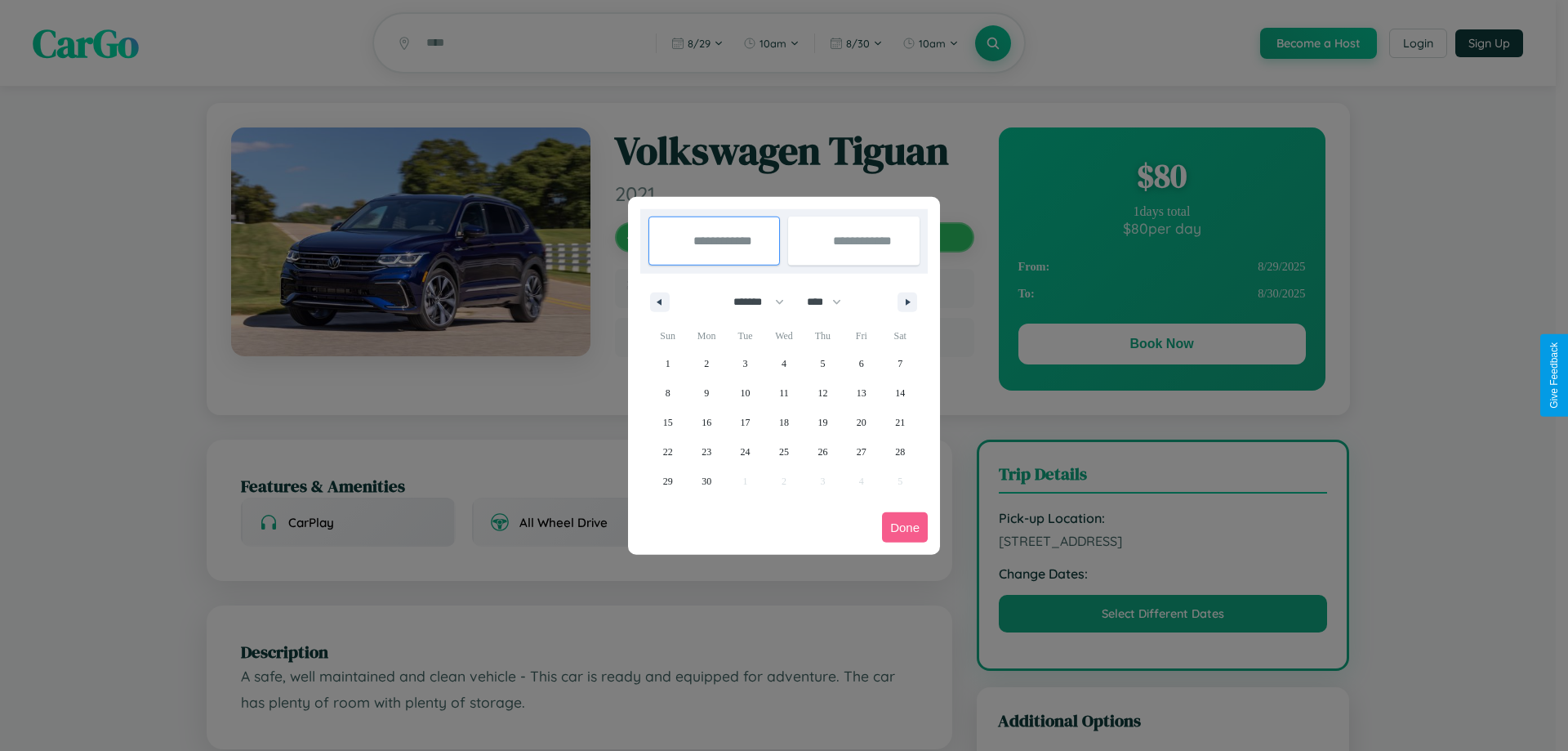
drag, startPoint x: 832, startPoint y: 302, endPoint x: 784, endPoint y: 327, distance: 54.1
click at [832, 302] on select "**** **** **** **** **** **** **** **** **** **** **** **** **** **** **** ****…" at bounding box center [823, 302] width 49 height 27
select select "****"
click at [745, 363] on span "2" at bounding box center [746, 363] width 5 height 29
type input "**********"
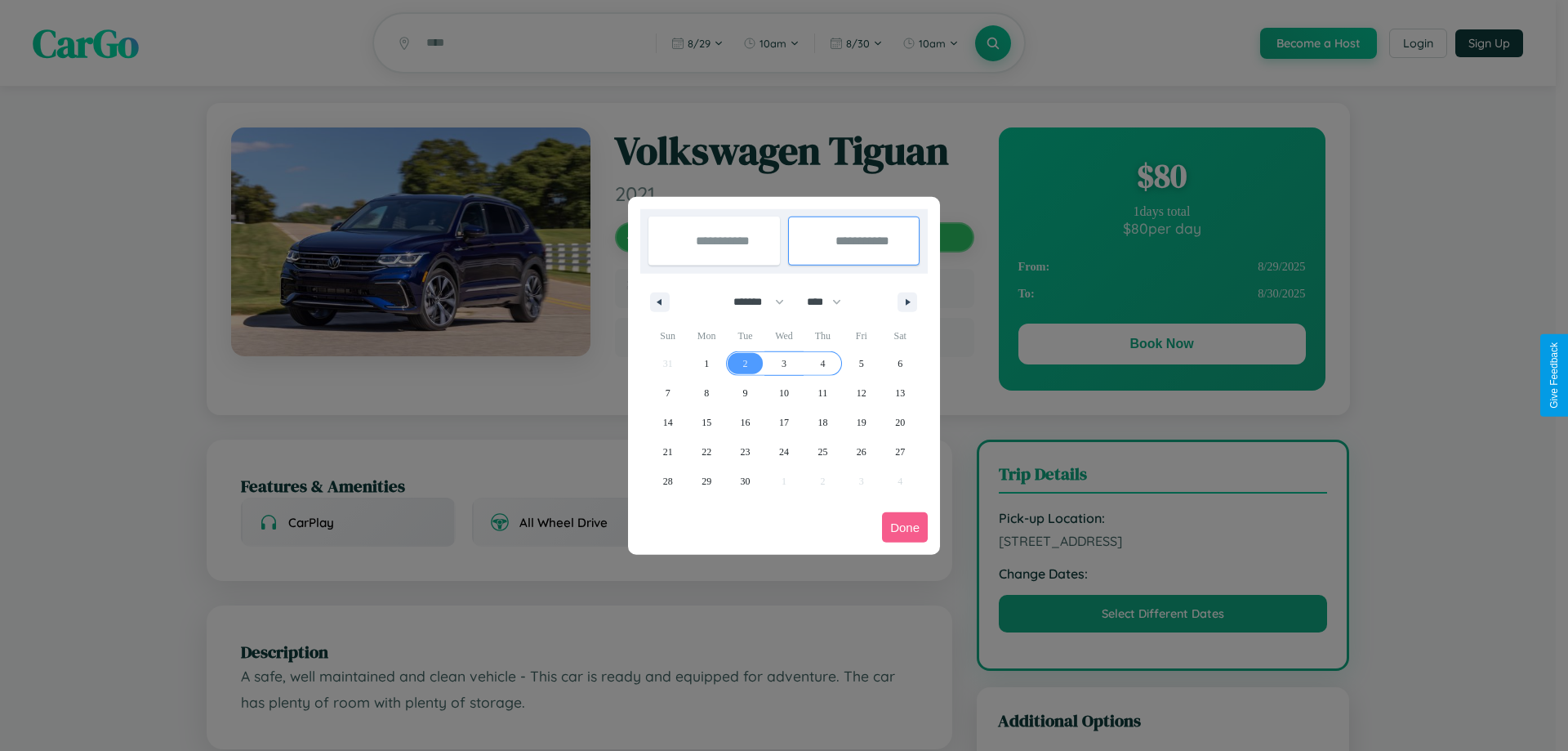
click at [822, 363] on span "4" at bounding box center [822, 363] width 5 height 29
type input "**********"
click at [905, 527] on button "Done" at bounding box center [904, 527] width 46 height 30
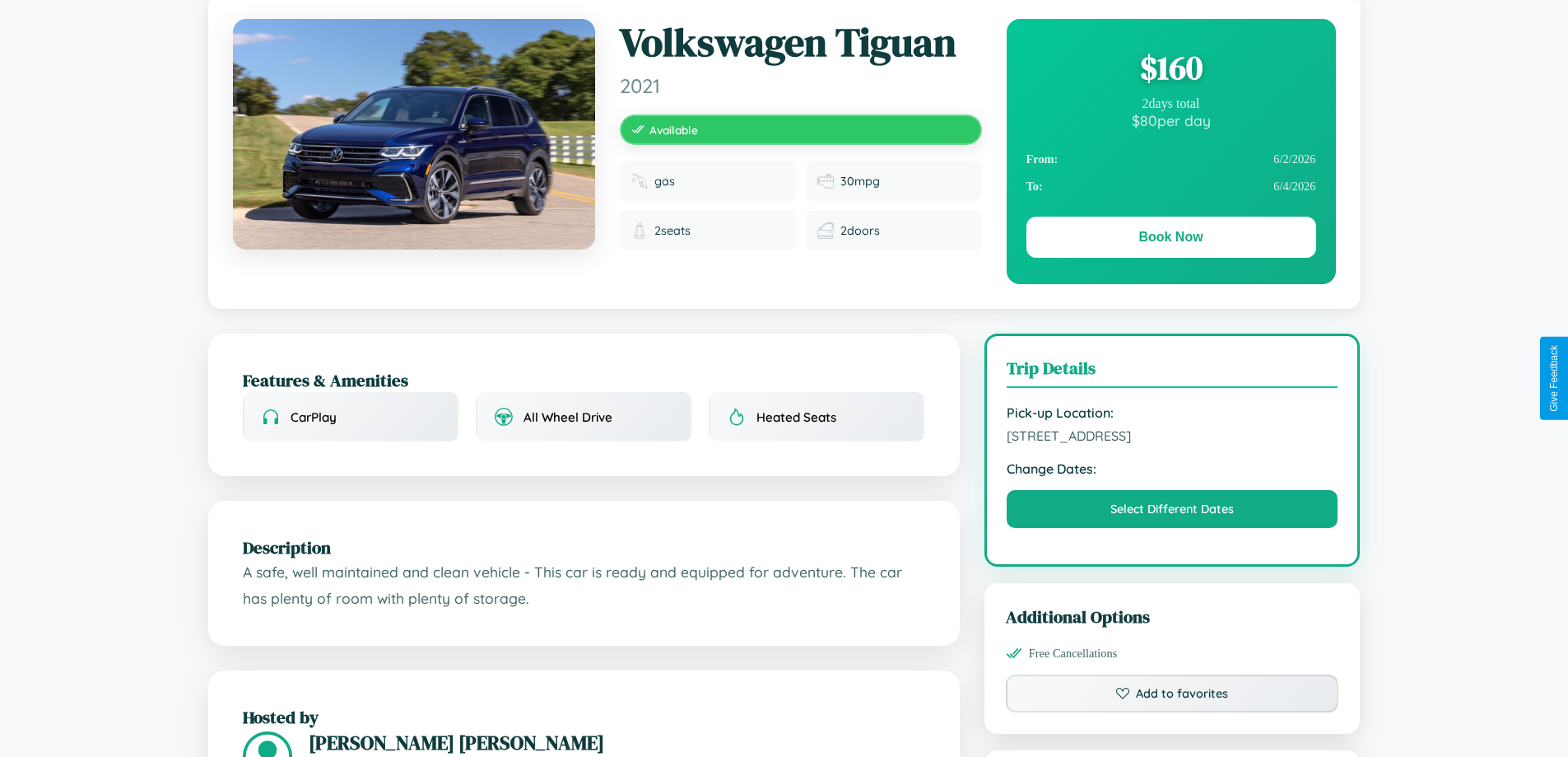
scroll to position [428, 0]
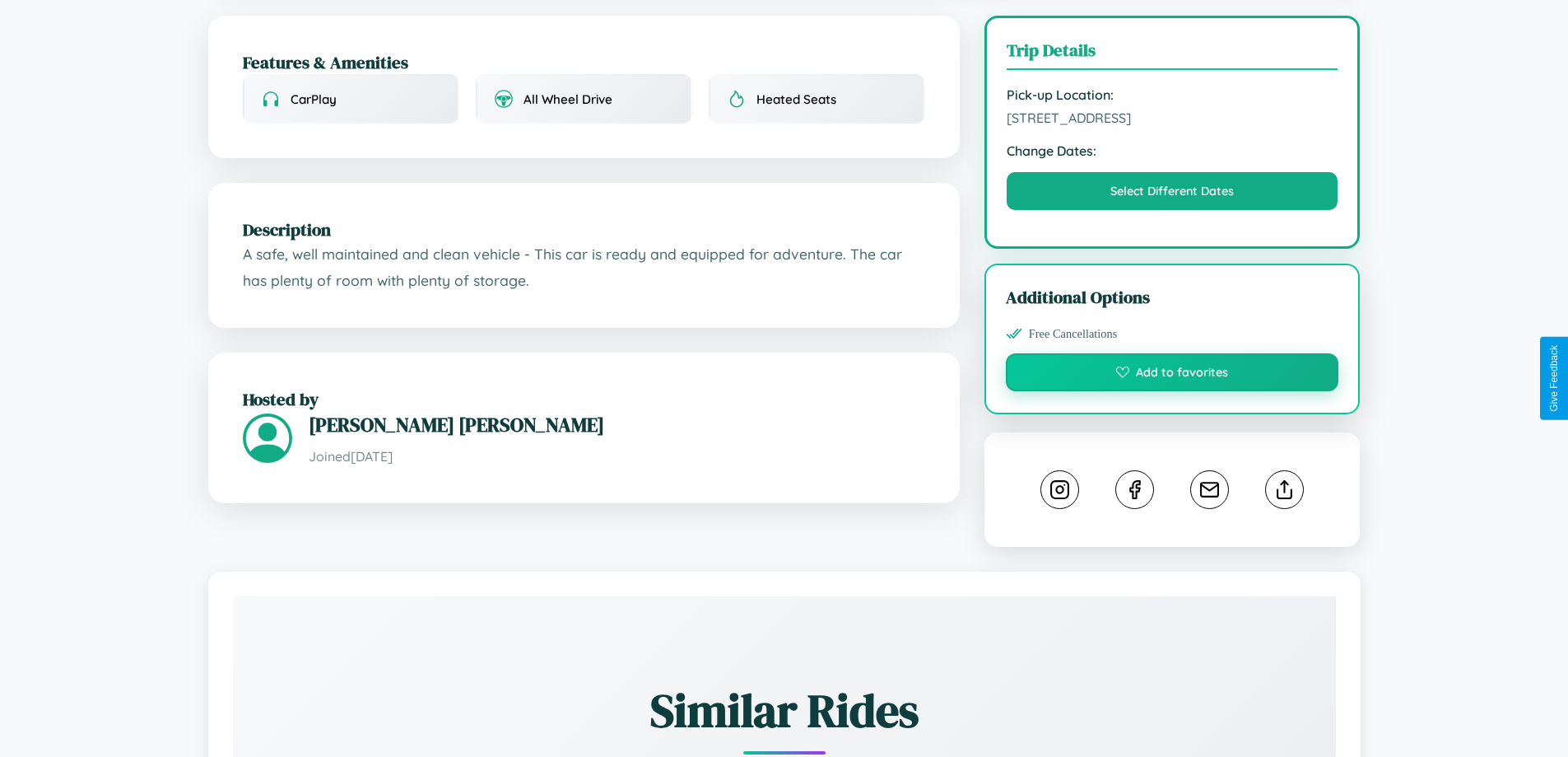
click at [1172, 375] on button "Add to favorites" at bounding box center [1172, 372] width 333 height 38
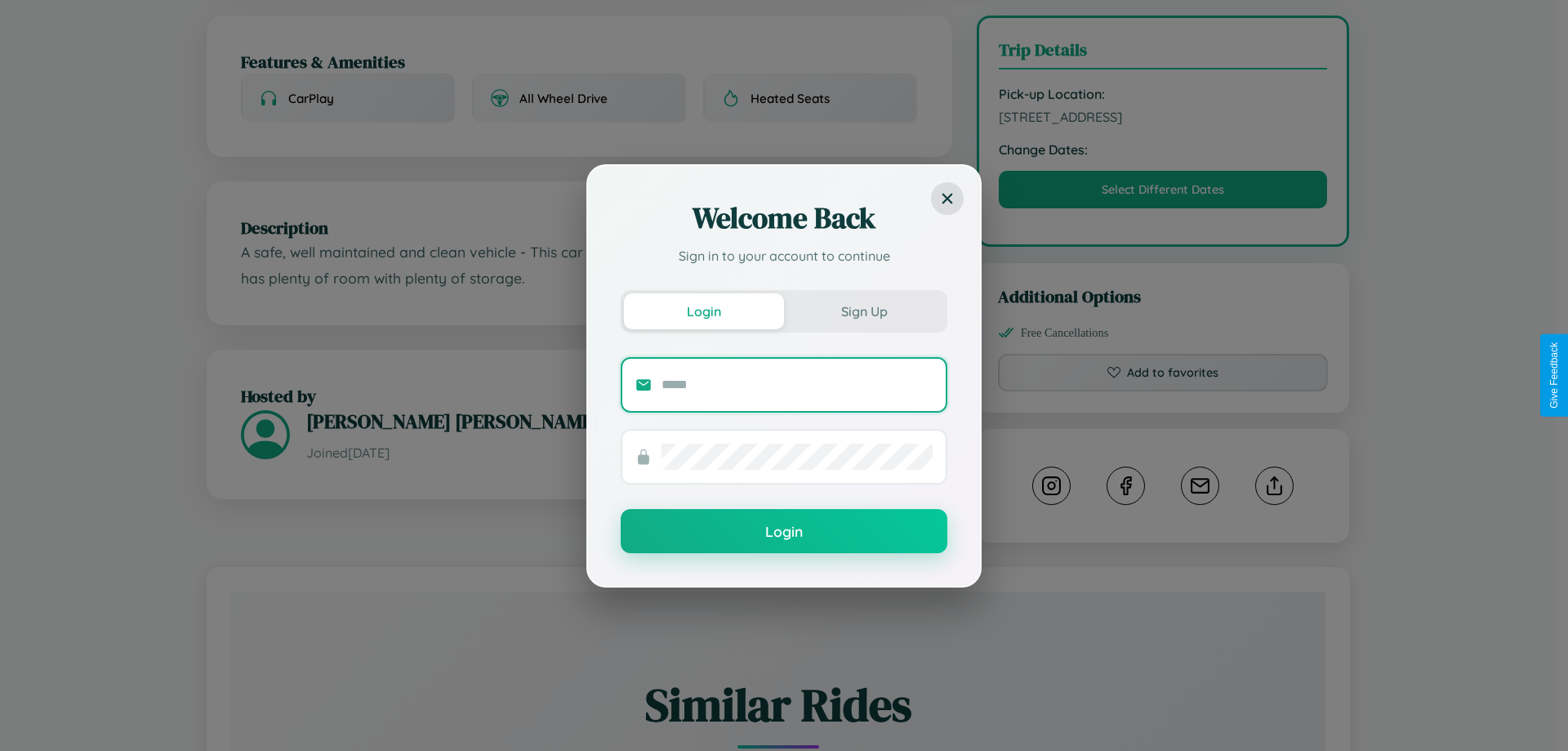
click at [797, 384] on input "text" at bounding box center [797, 384] width 271 height 26
type input "**********"
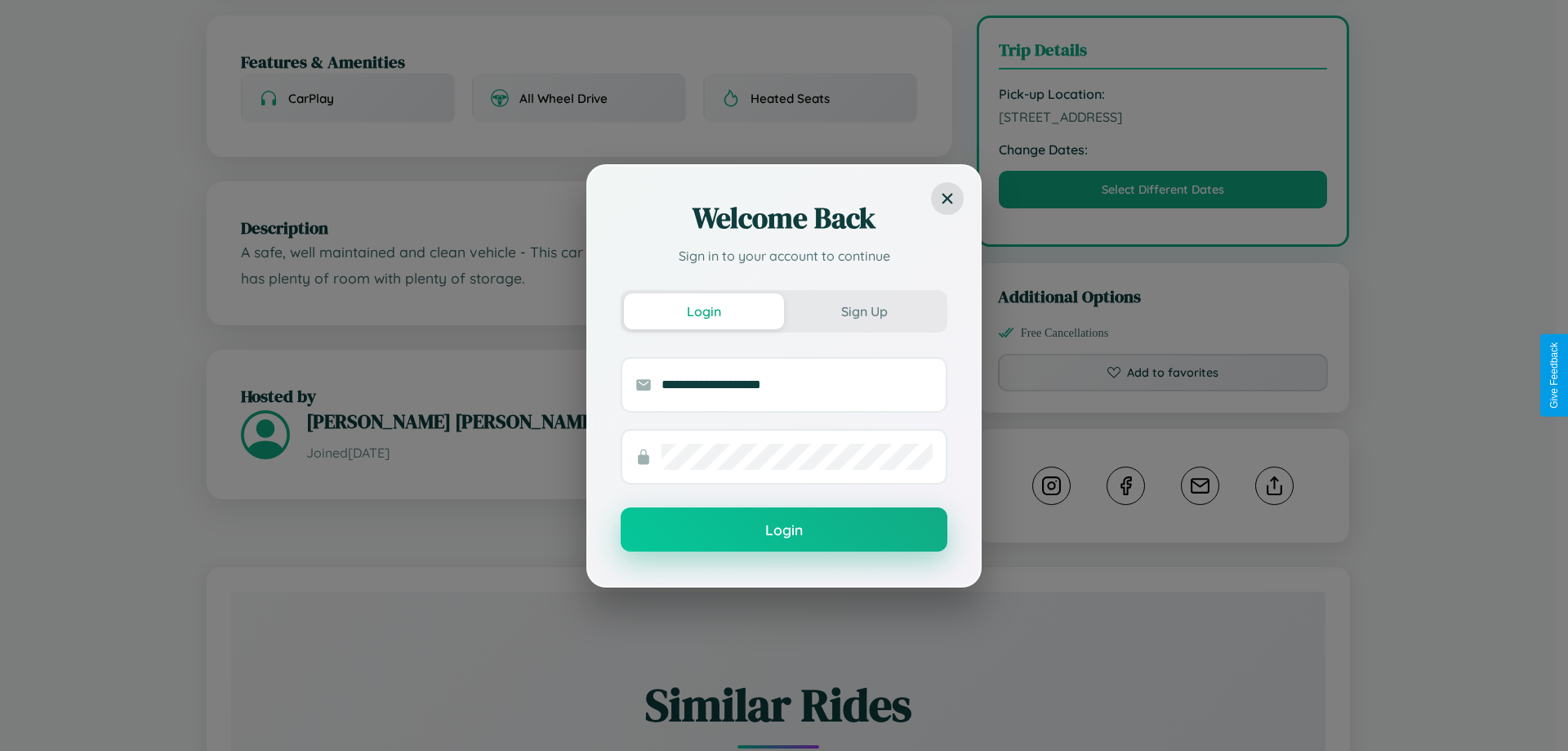
click at [784, 530] on button "Login" at bounding box center [783, 529] width 326 height 44
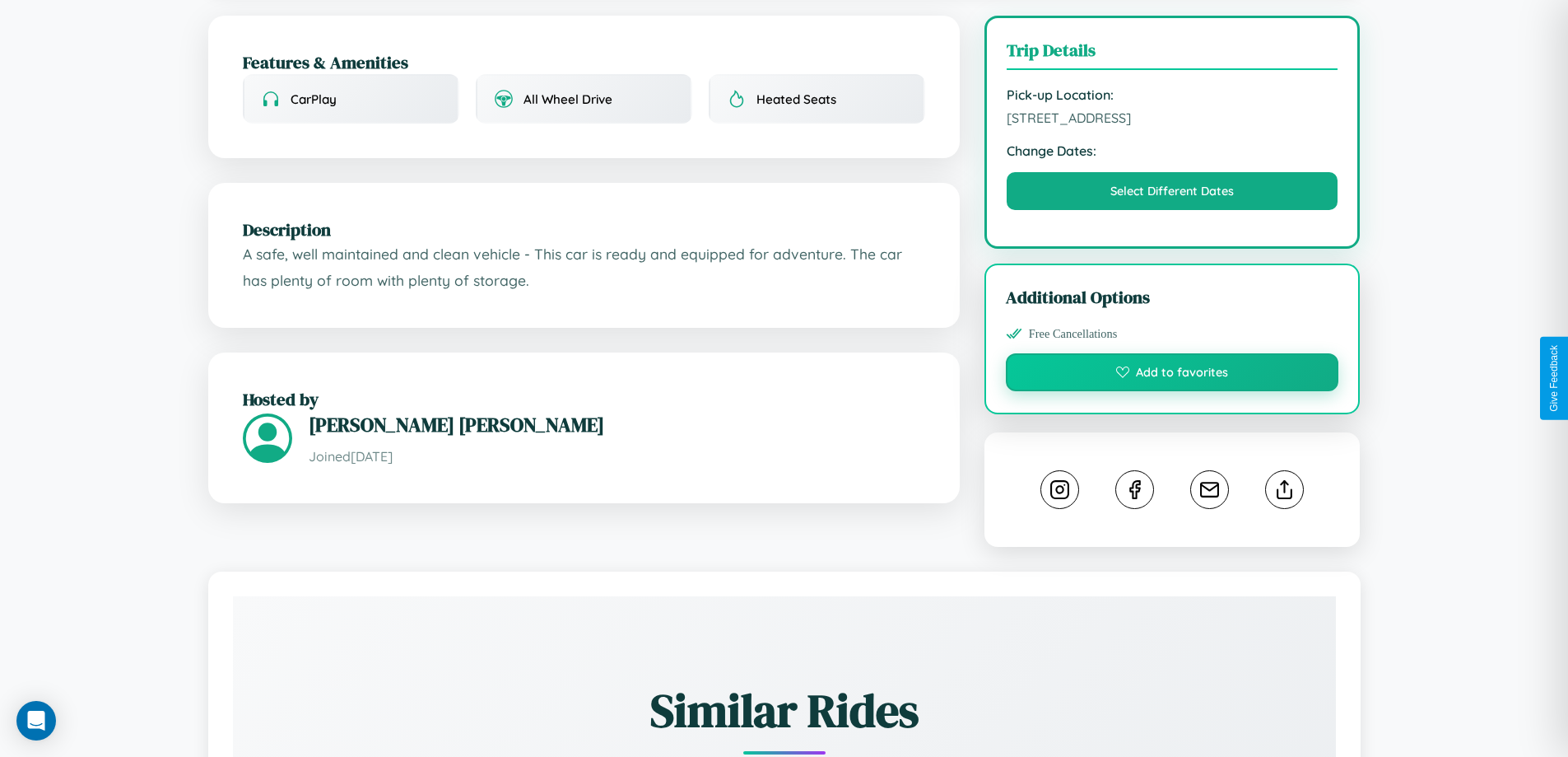
click at [1172, 376] on button "Add to favorites" at bounding box center [1172, 372] width 333 height 38
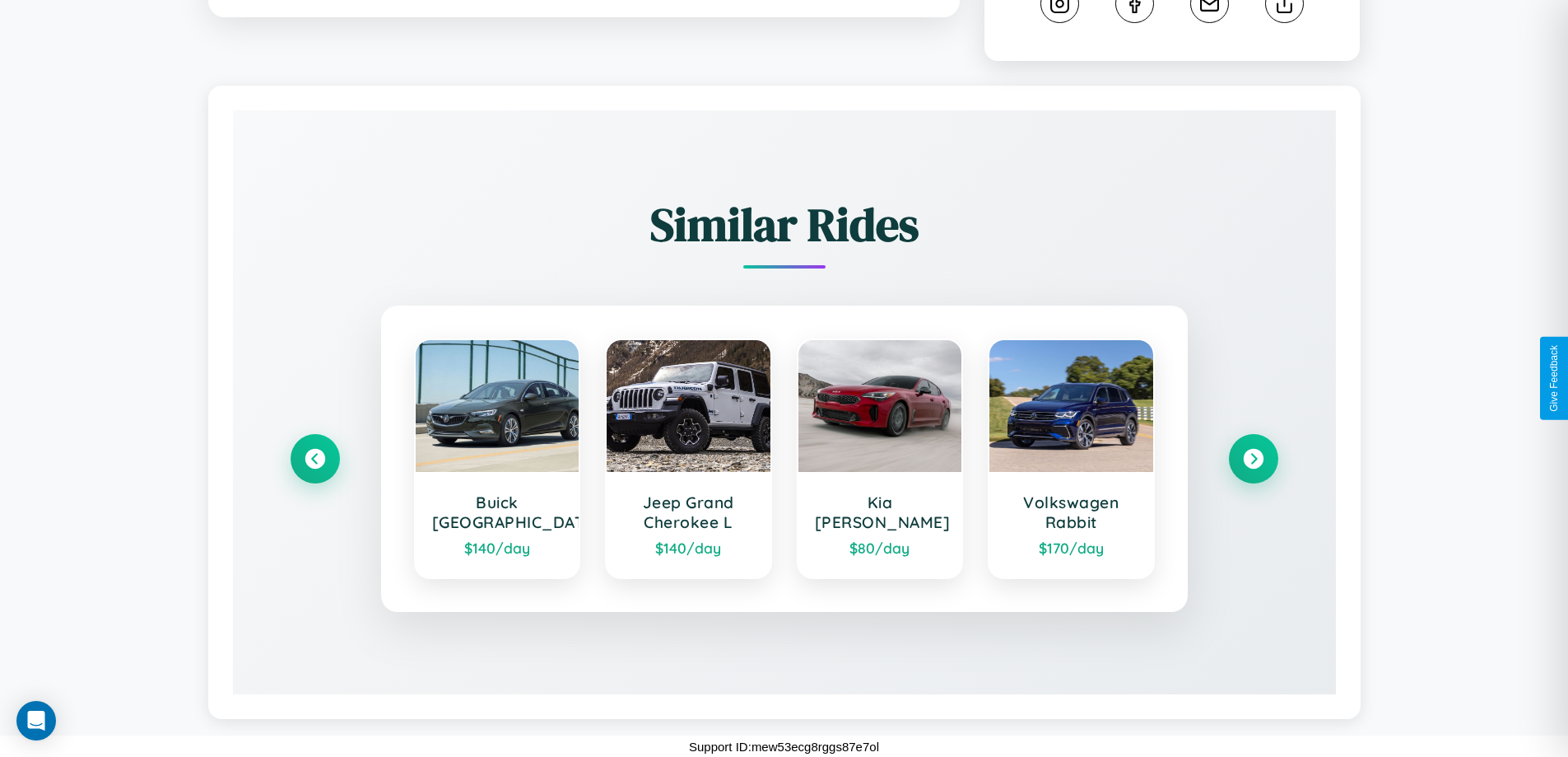
scroll to position [917, 0]
click at [315, 458] on icon at bounding box center [315, 458] width 22 height 22
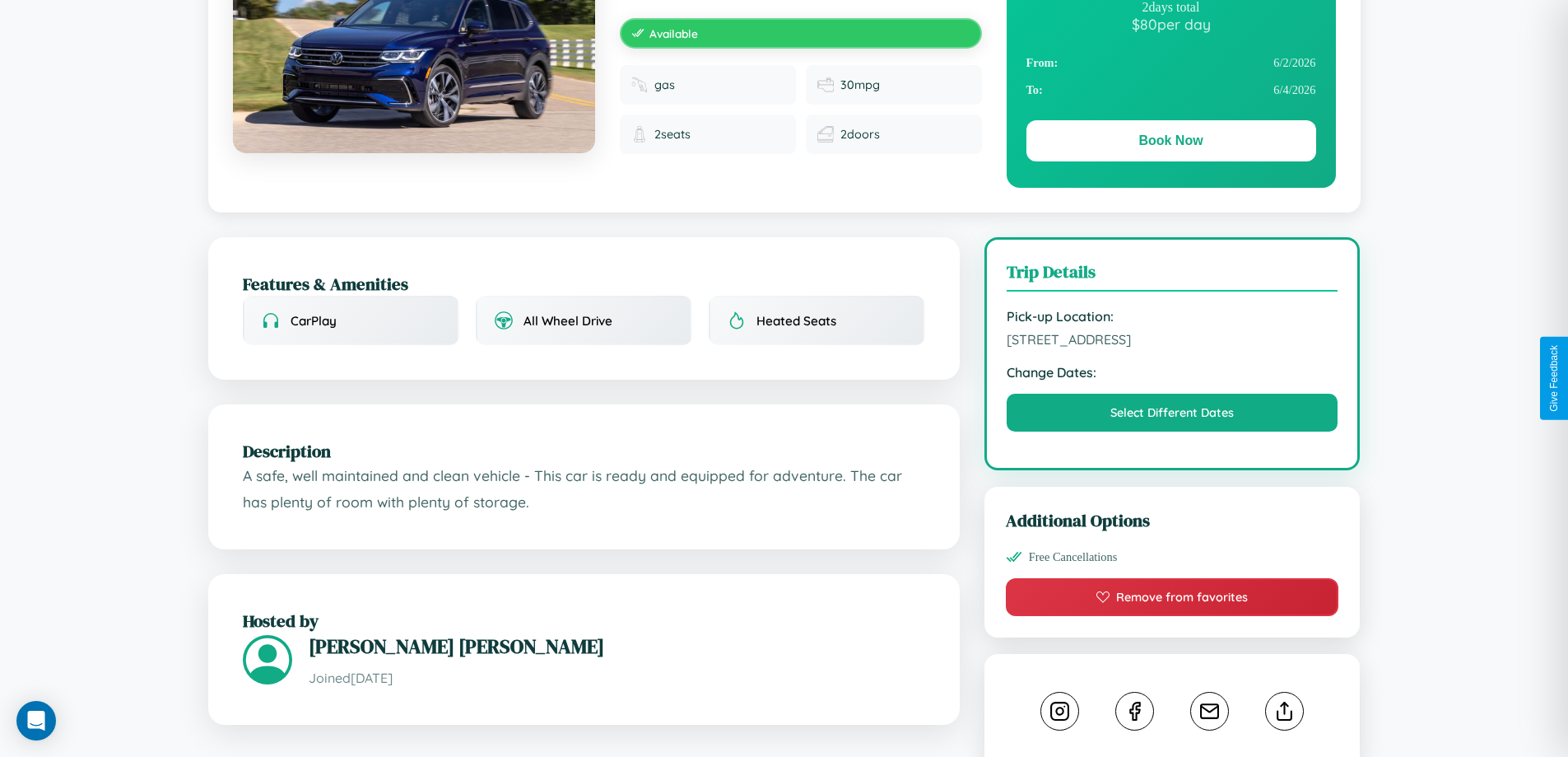
scroll to position [170, 0]
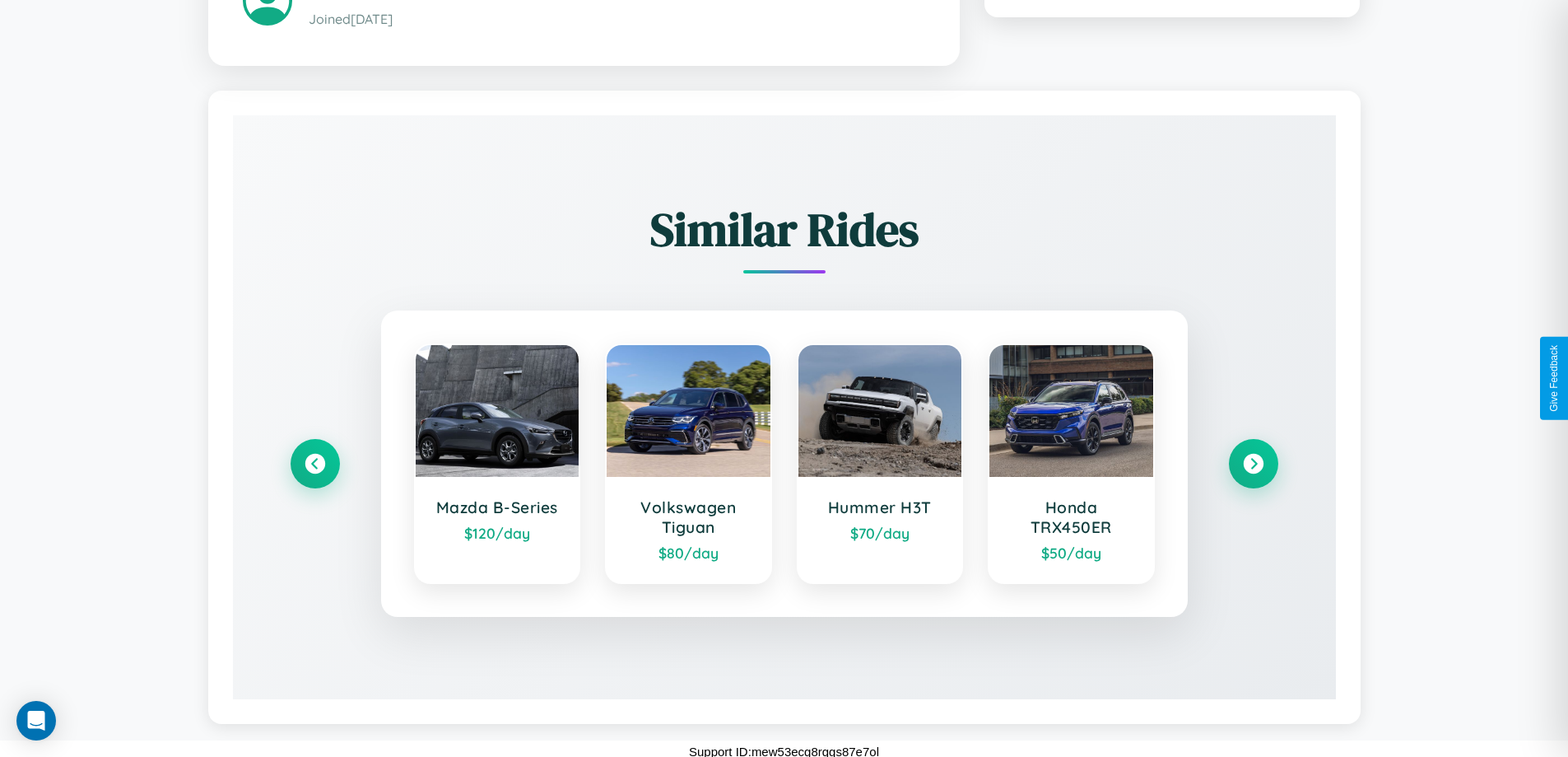
scroll to position [965, 0]
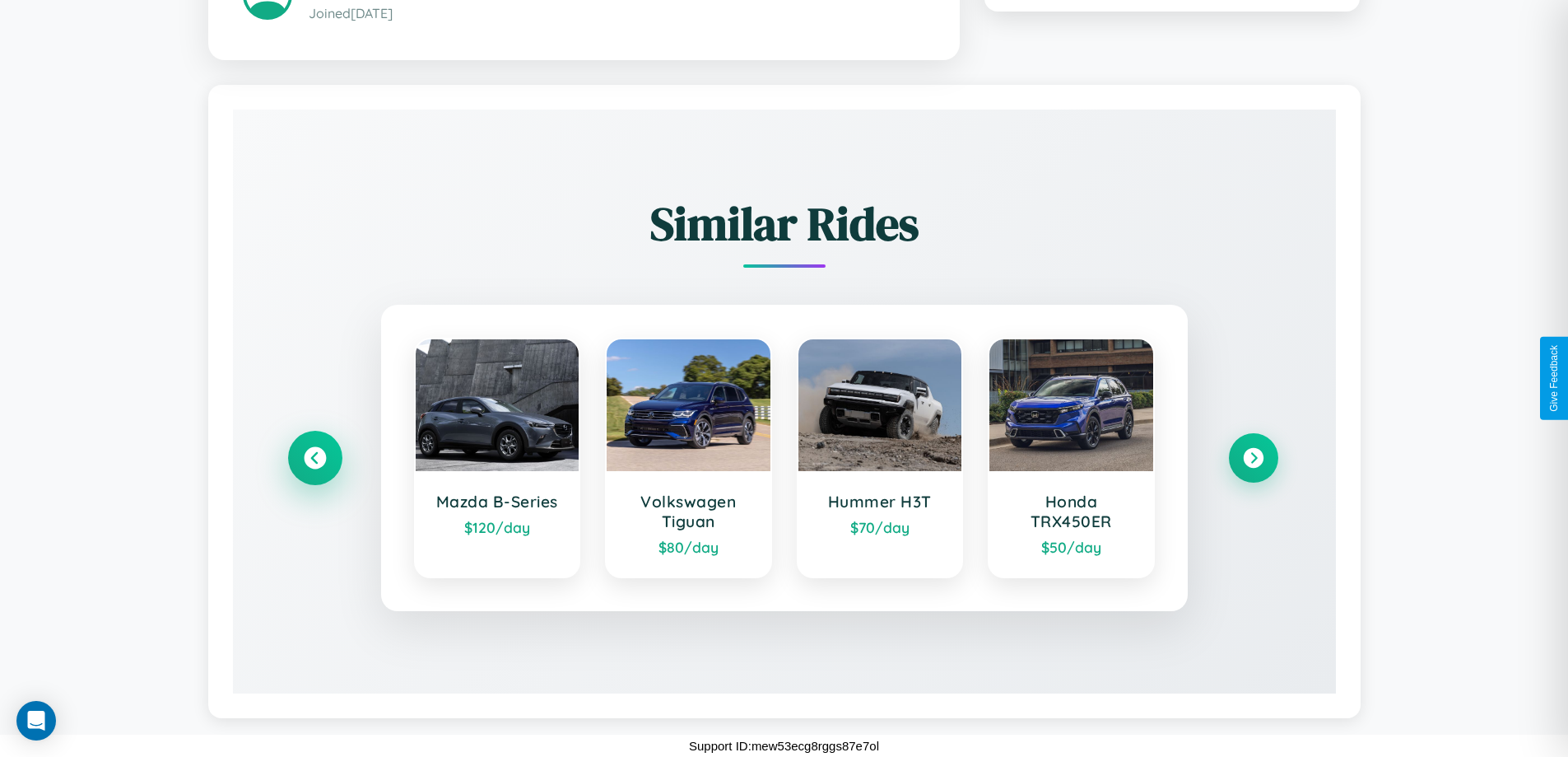
click at [315, 457] on icon at bounding box center [315, 457] width 22 height 22
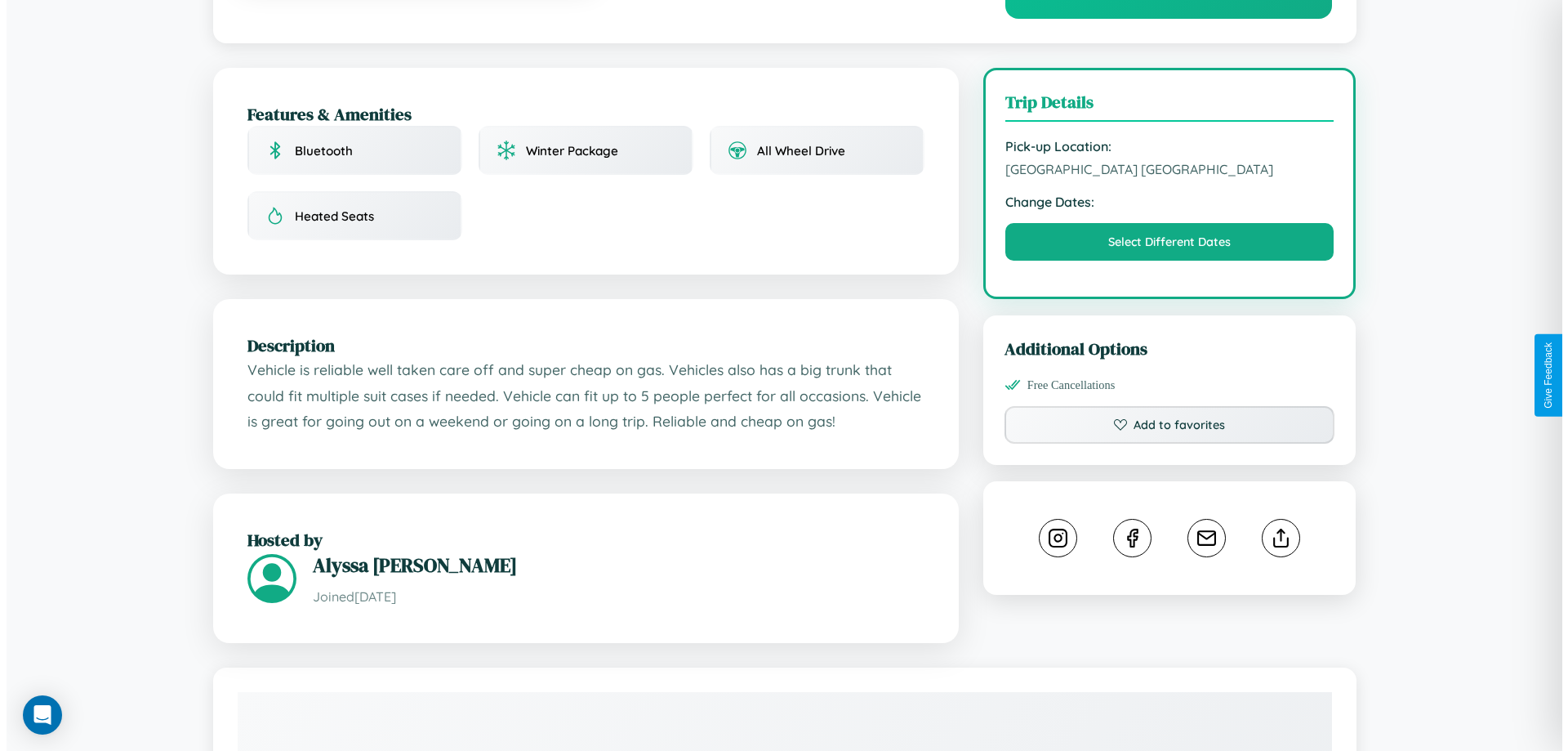
scroll to position [0, 0]
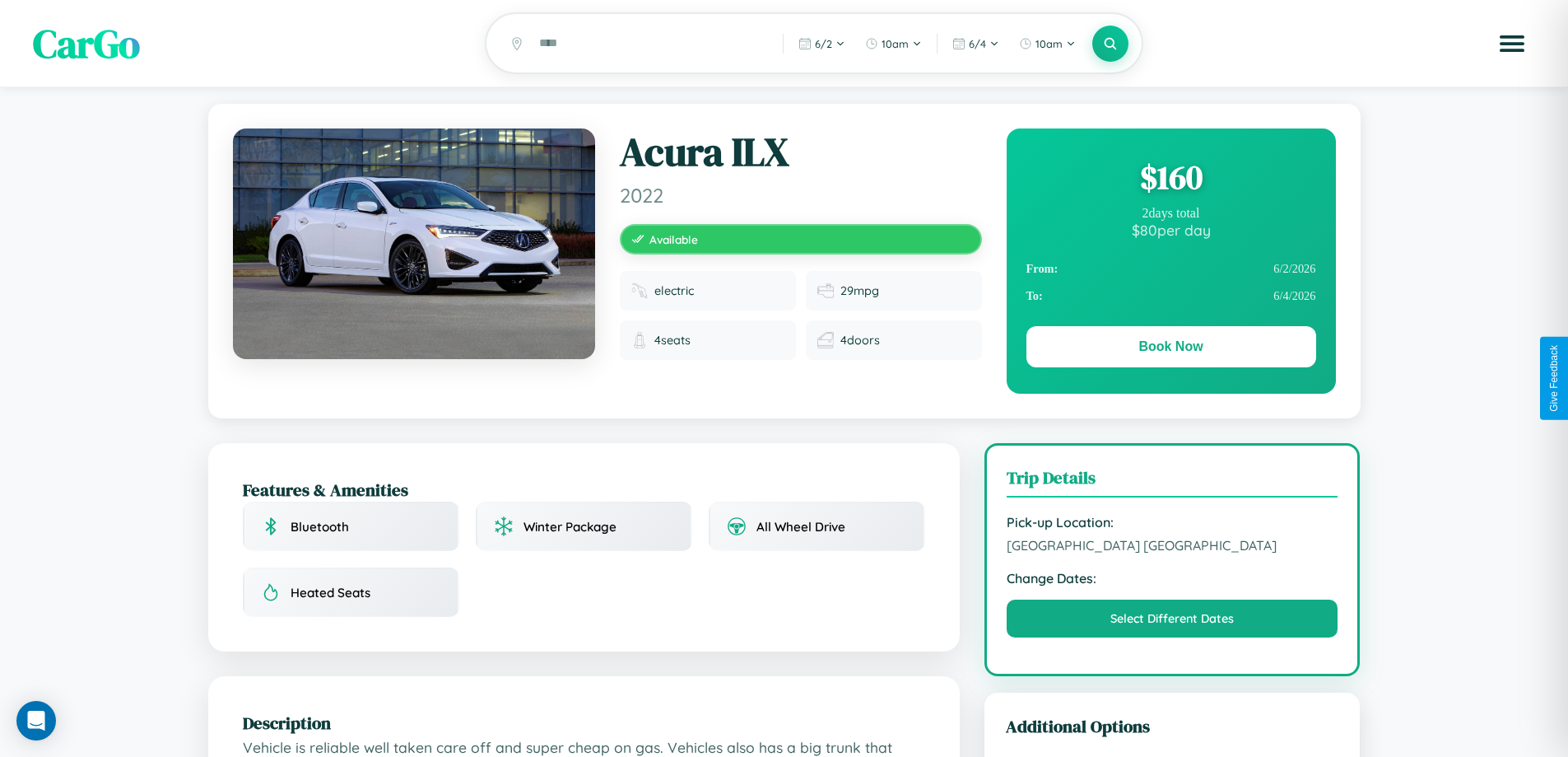
click at [1171, 179] on div "$ 160" at bounding box center [1172, 177] width 290 height 45
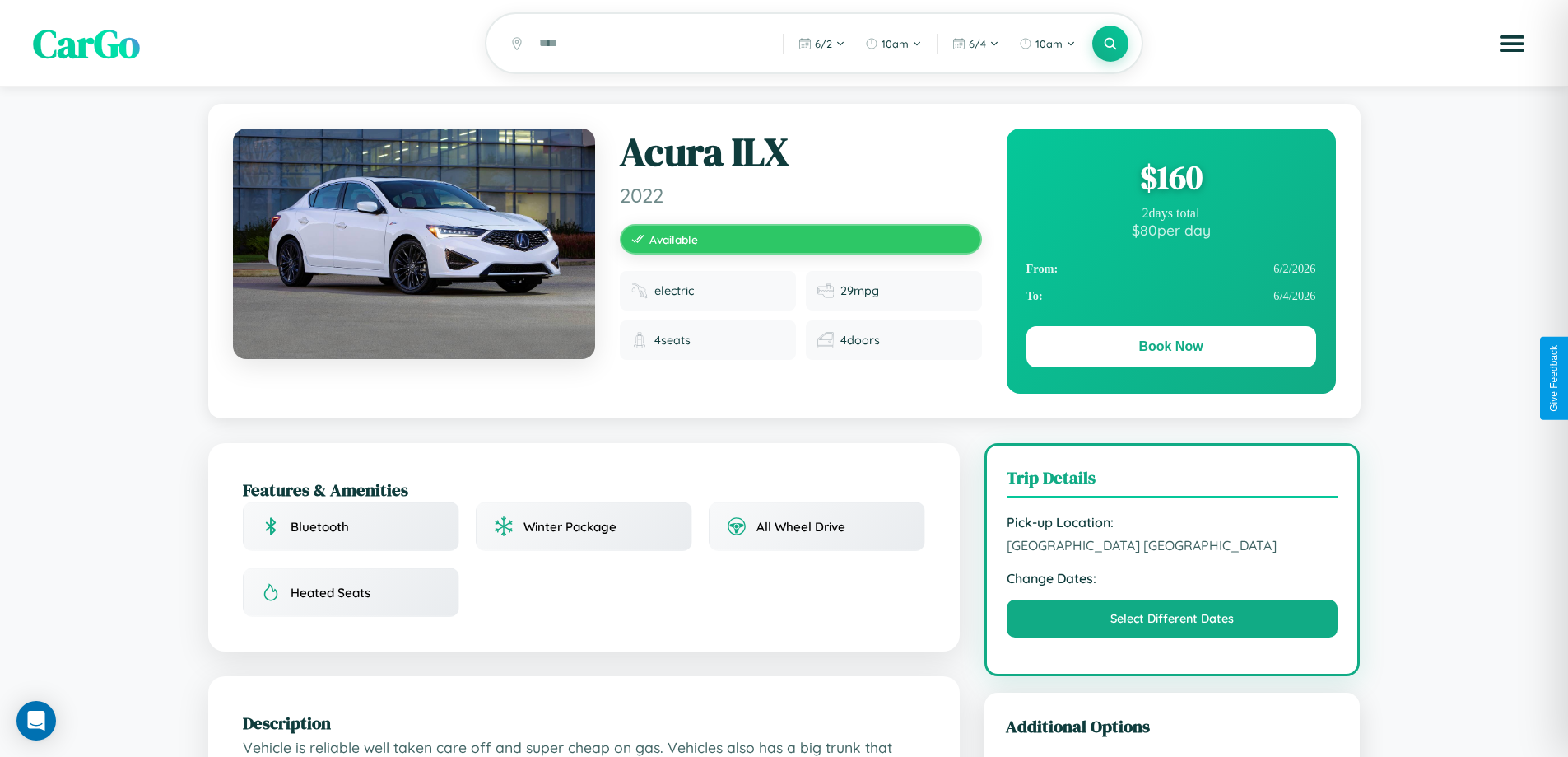
click at [1171, 179] on div "$ 160" at bounding box center [1172, 177] width 290 height 45
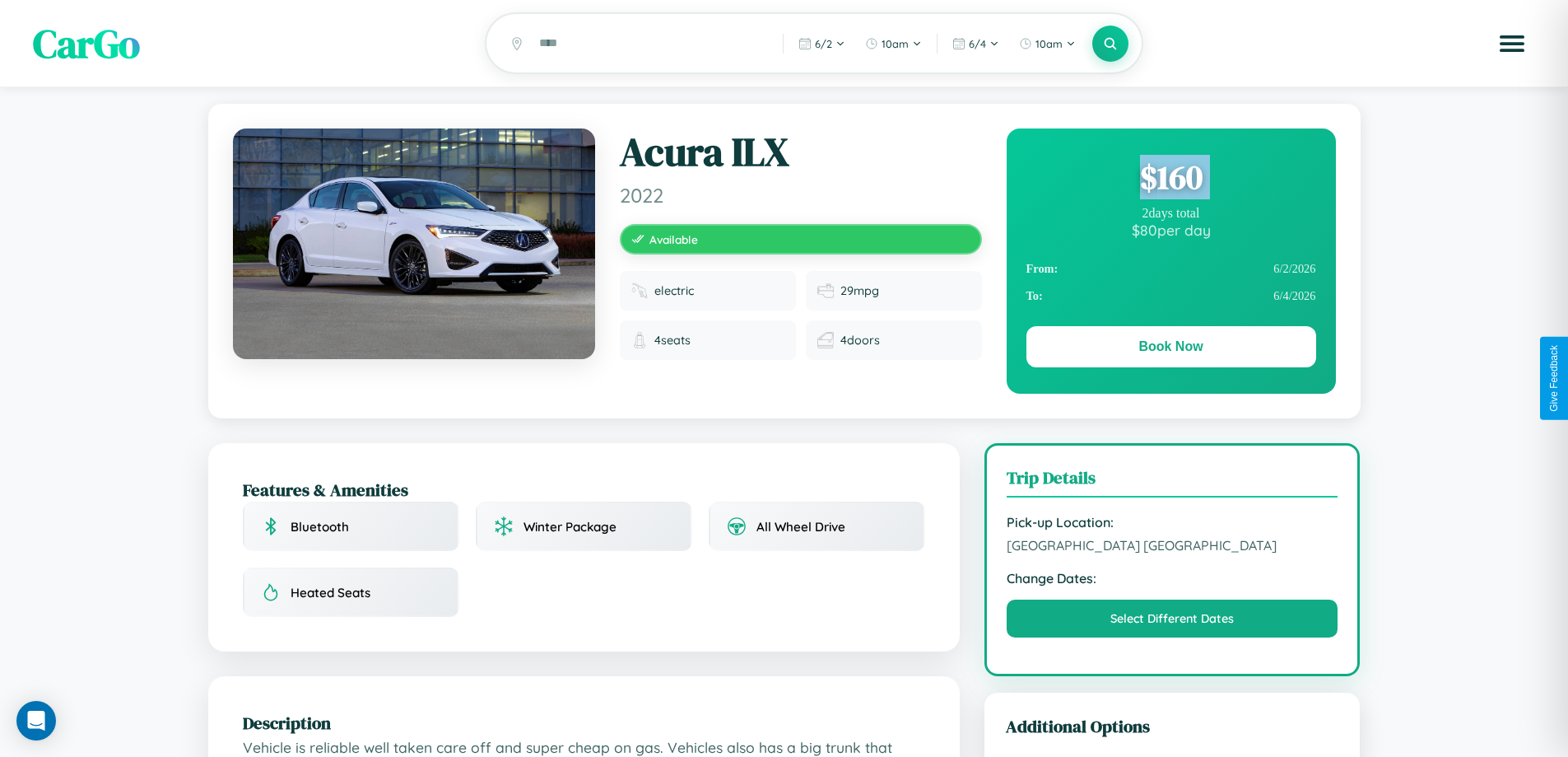
click at [1171, 179] on div "$ 160" at bounding box center [1172, 177] width 290 height 45
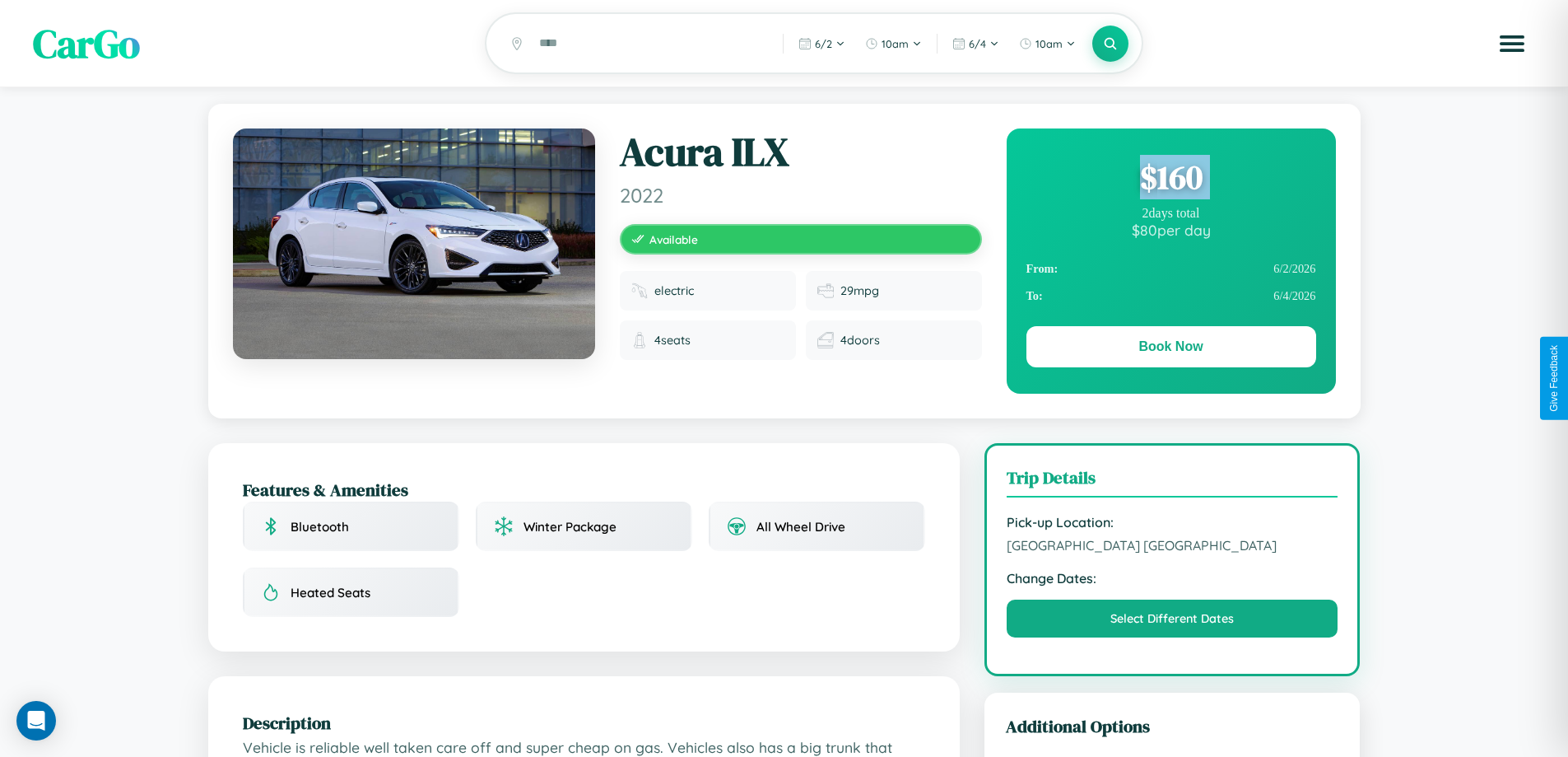
click at [1171, 179] on div "$ 160" at bounding box center [1172, 177] width 290 height 45
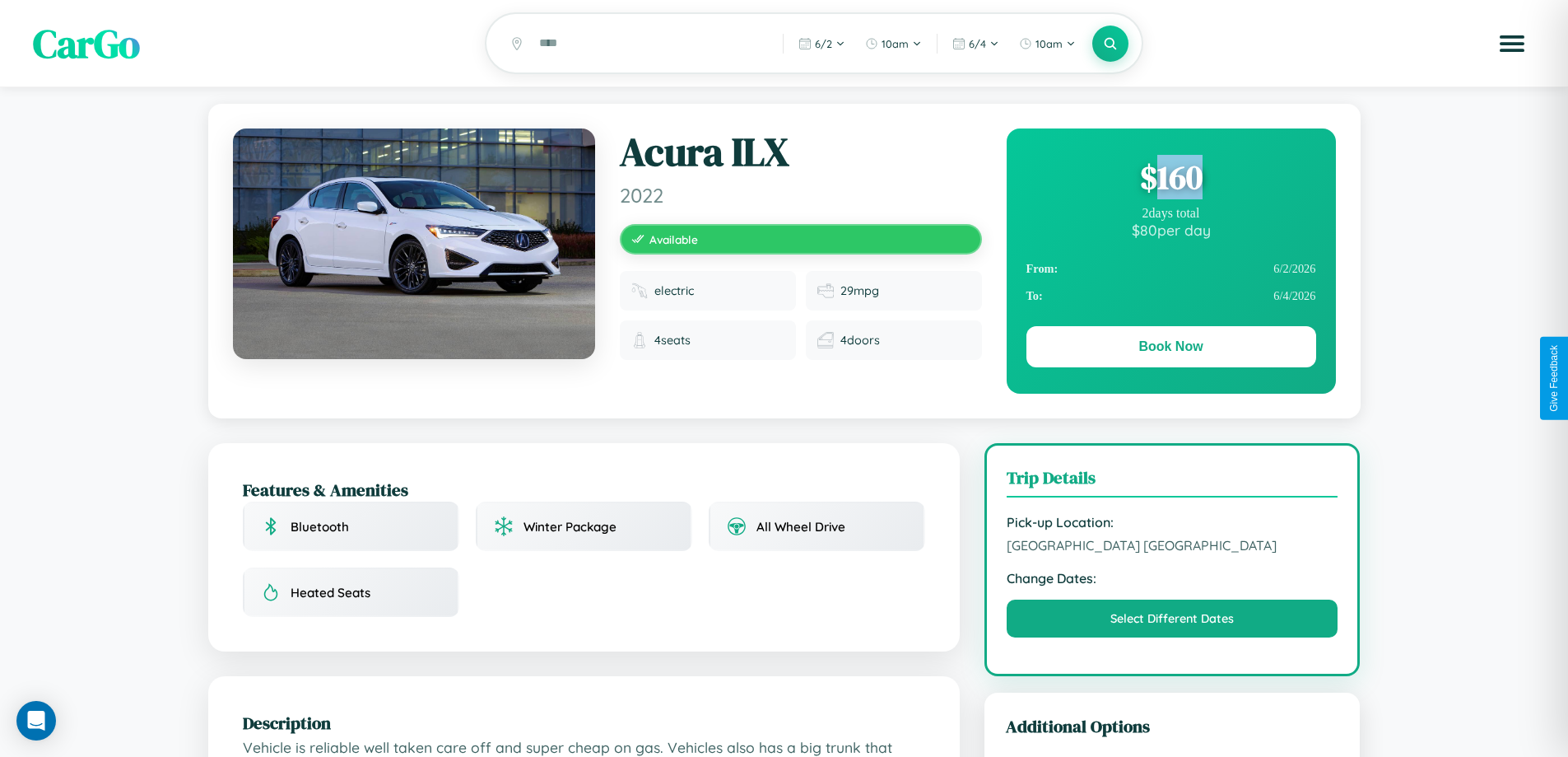
click at [1171, 179] on div "$ 160" at bounding box center [1172, 177] width 290 height 45
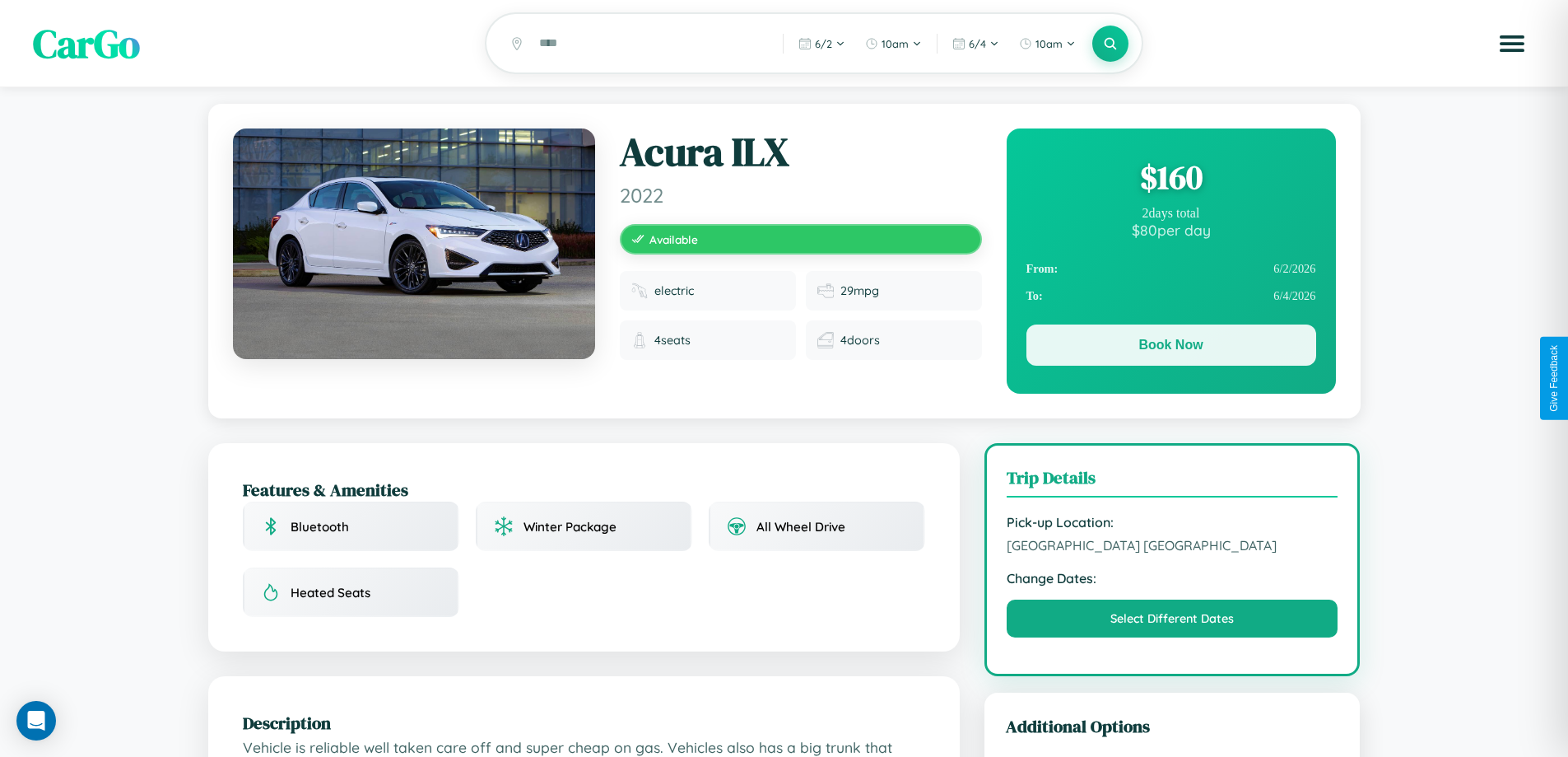
click at [1171, 348] on button "Book Now" at bounding box center [1172, 344] width 290 height 41
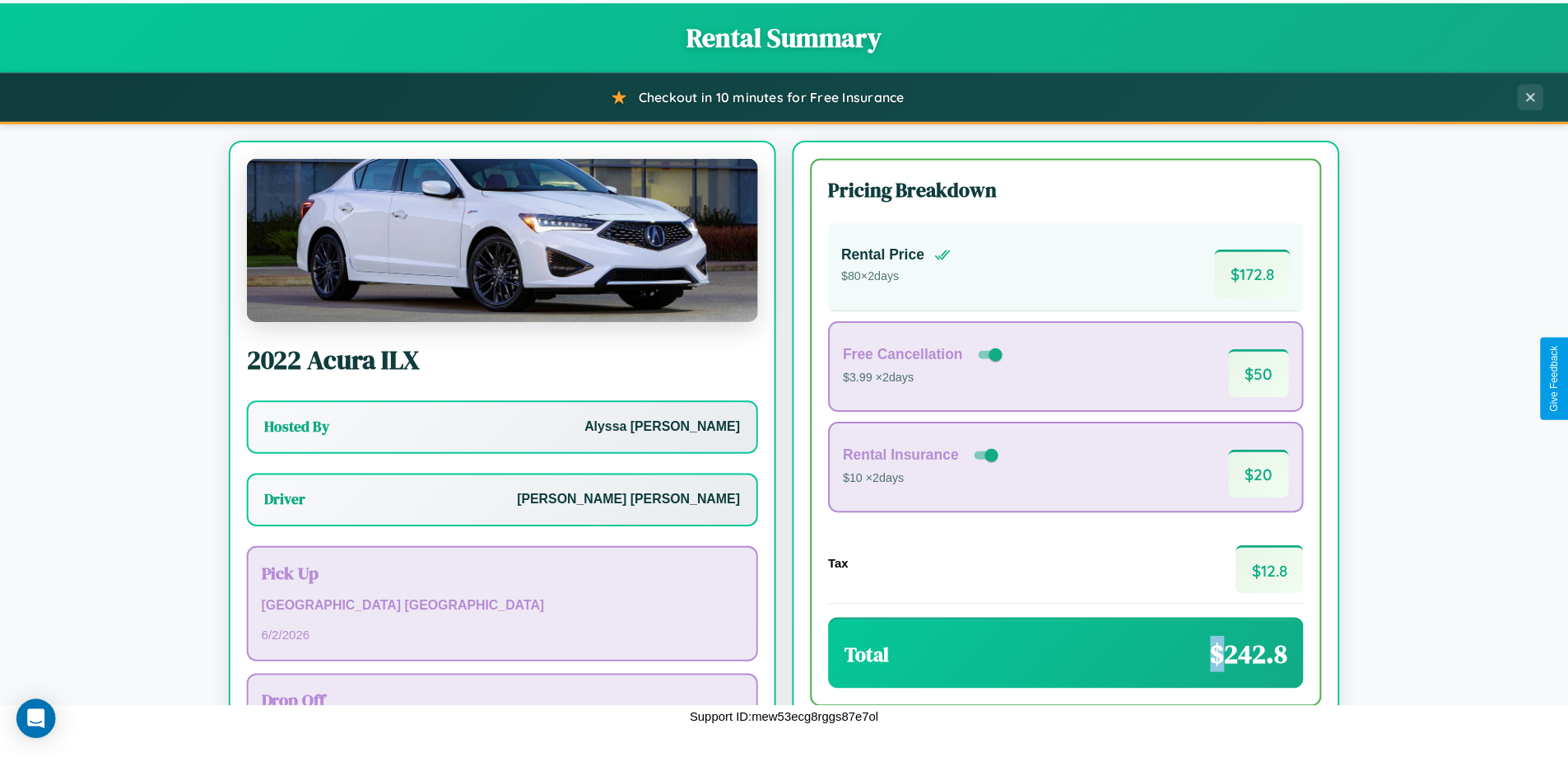
scroll to position [119, 0]
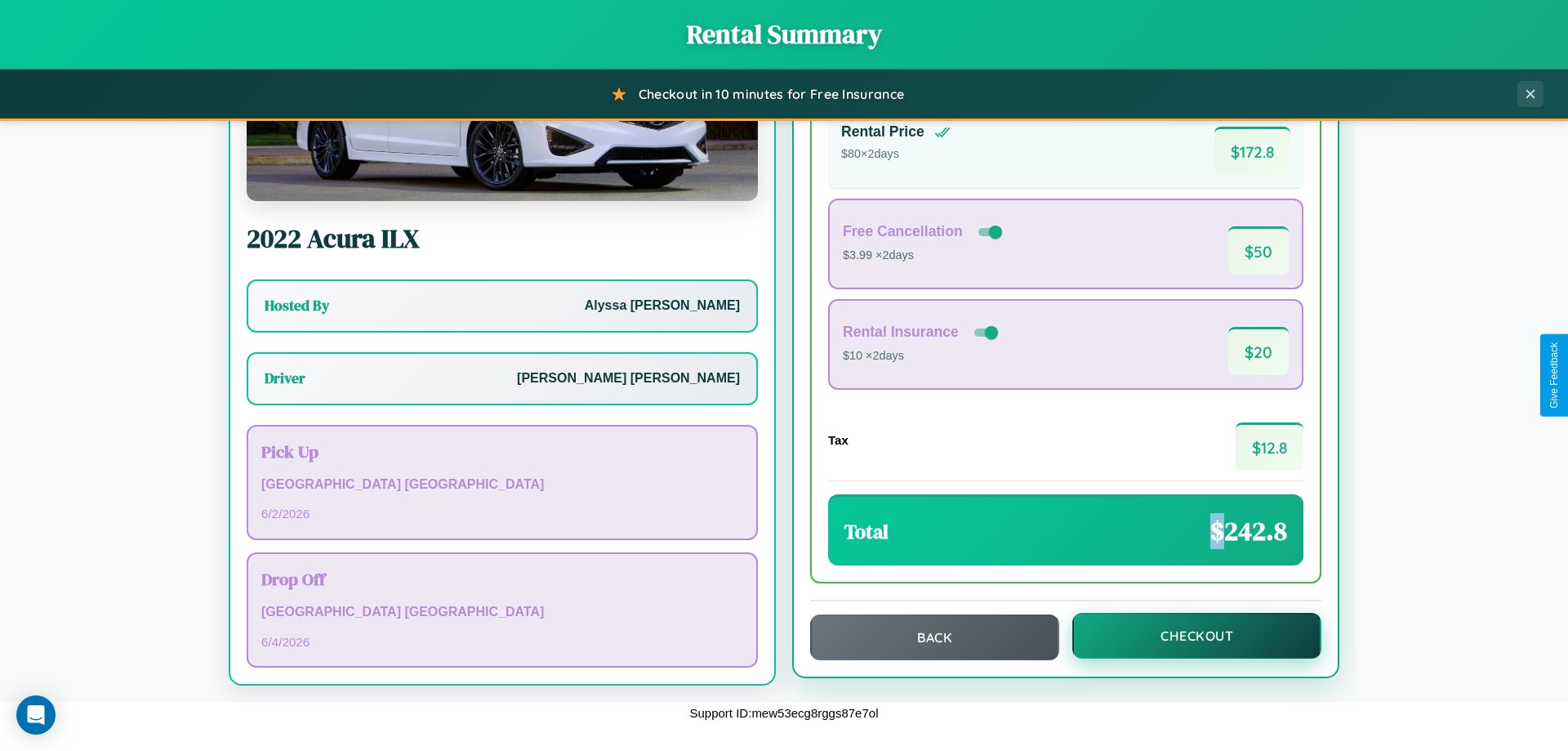
click at [1186, 636] on button "Checkout" at bounding box center [1196, 636] width 249 height 46
